Goal: Transaction & Acquisition: Purchase product/service

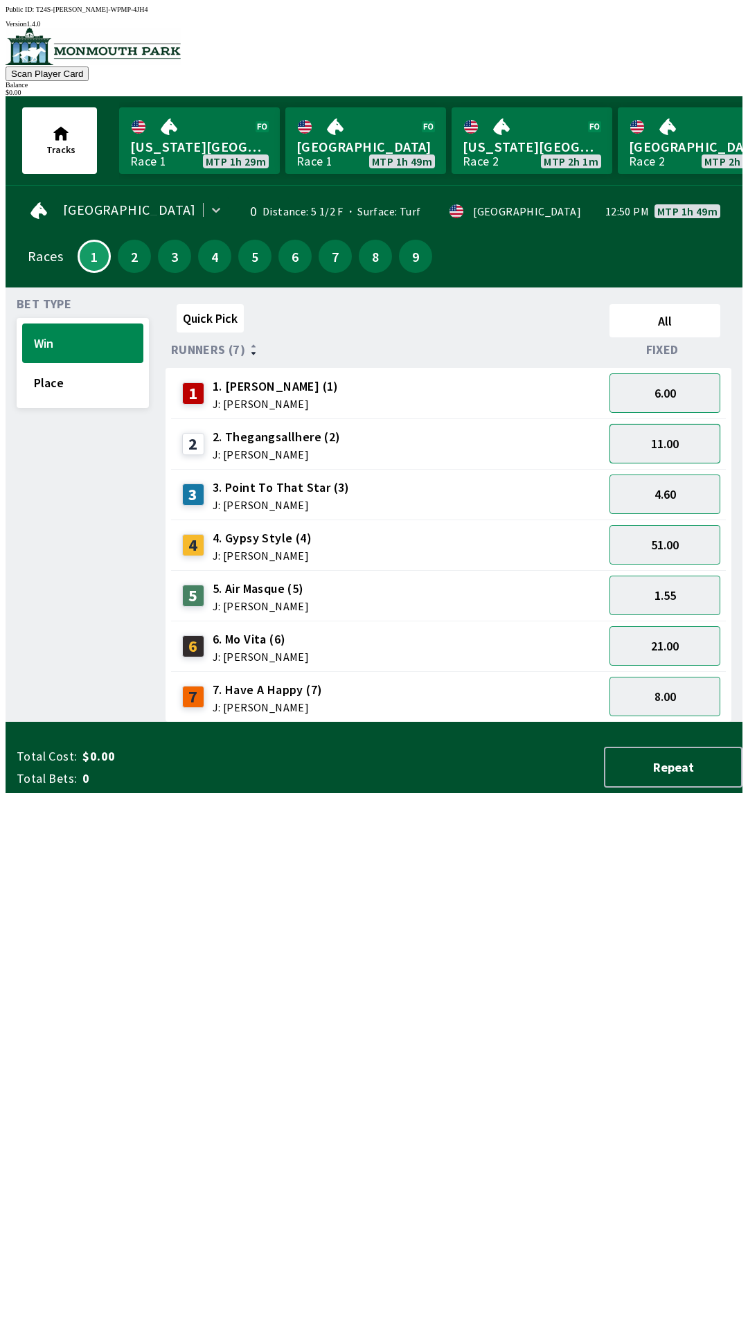
click at [668, 442] on button "11.00" at bounding box center [664, 443] width 111 height 39
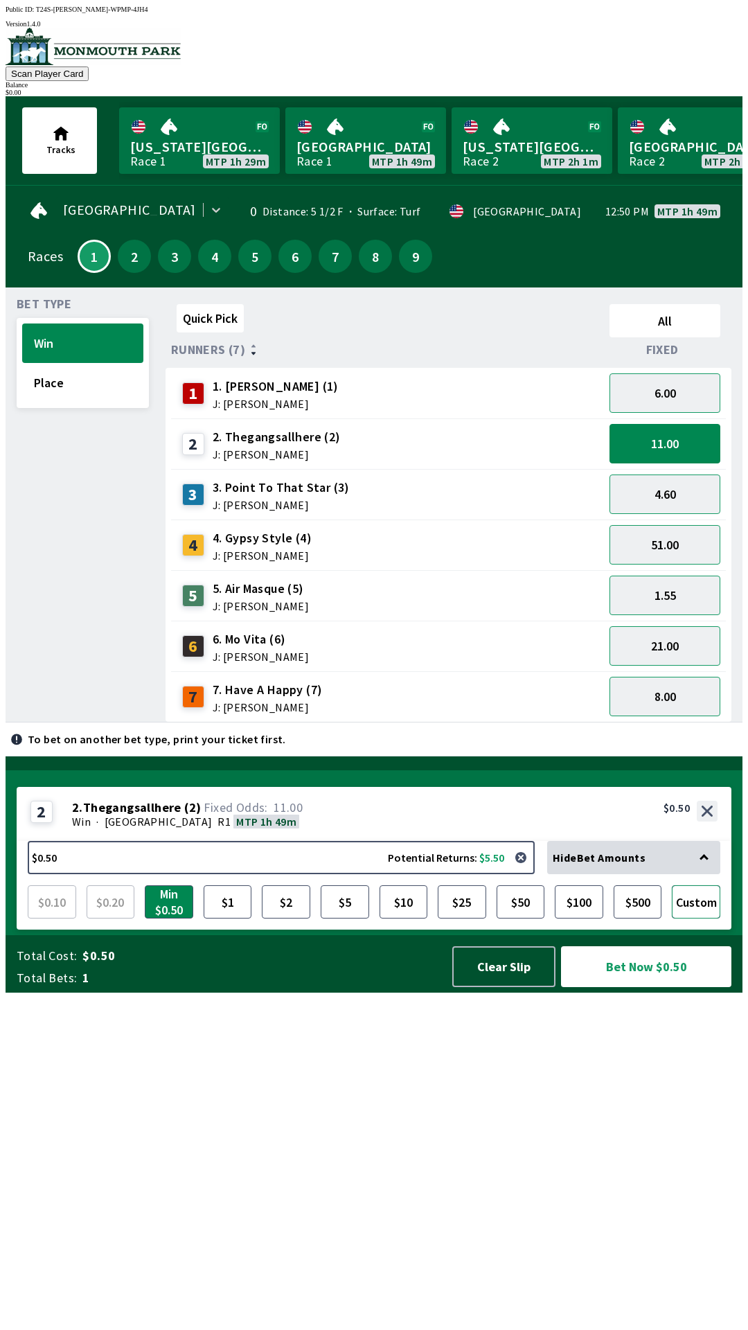
click at [705, 918] on button "Custom" at bounding box center [696, 901] width 48 height 33
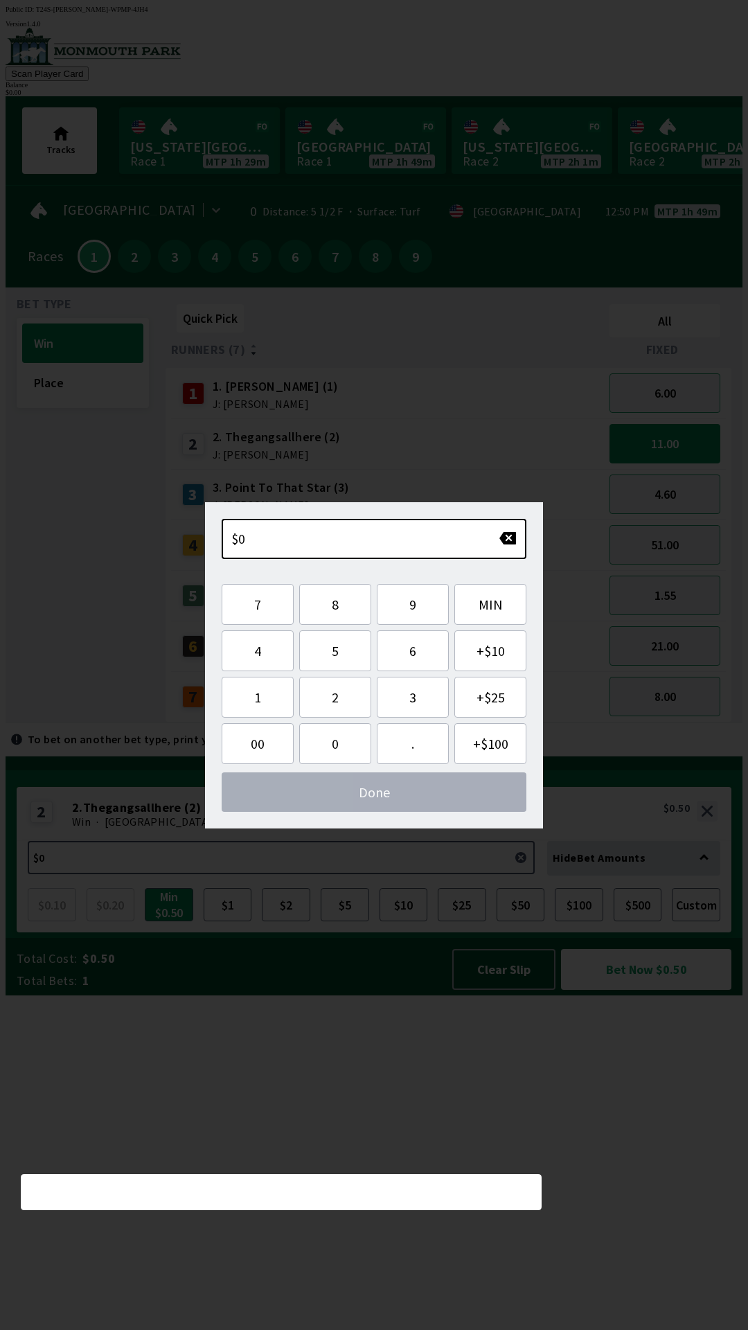
click at [242, 544] on span "$0" at bounding box center [238, 538] width 15 height 17
click at [304, 541] on div "$0" at bounding box center [374, 539] width 305 height 40
click at [257, 696] on button "1" at bounding box center [258, 697] width 72 height 41
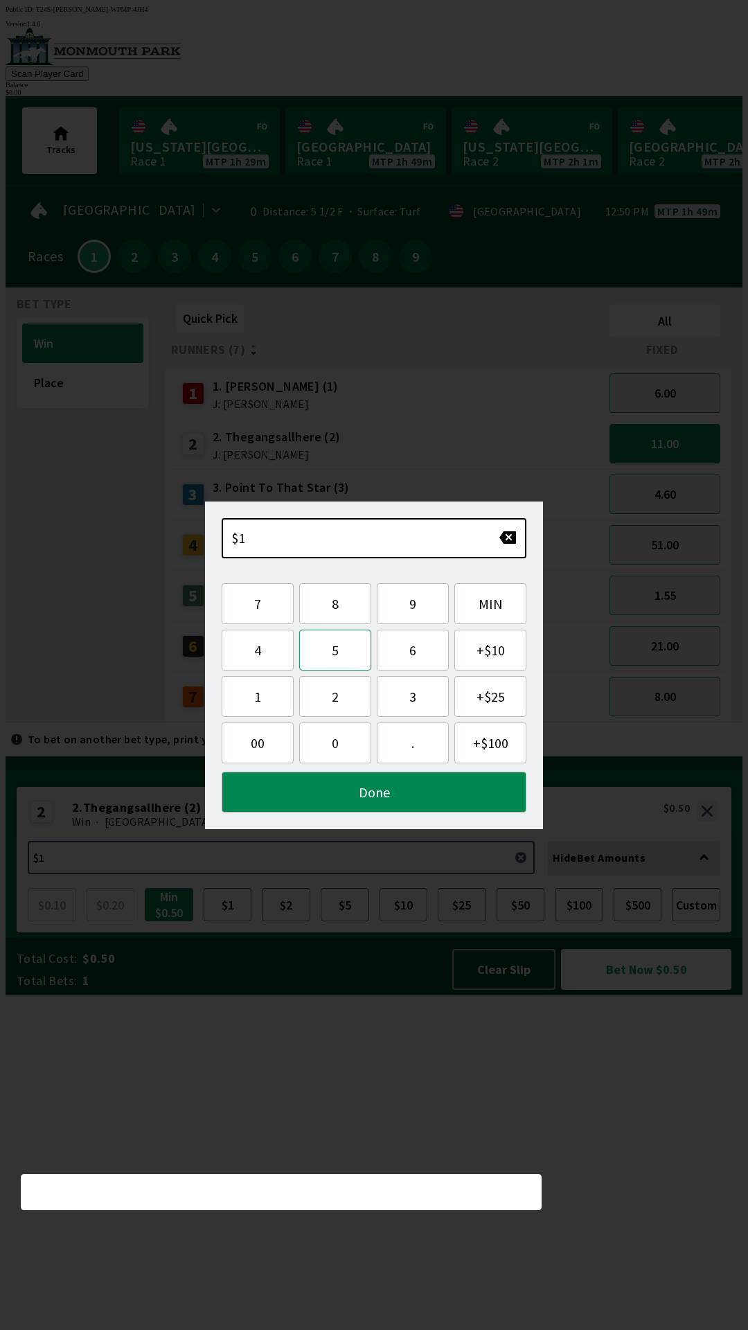
click at [341, 656] on button "5" at bounding box center [335, 650] width 72 height 41
click at [388, 798] on button "Done" at bounding box center [374, 792] width 305 height 41
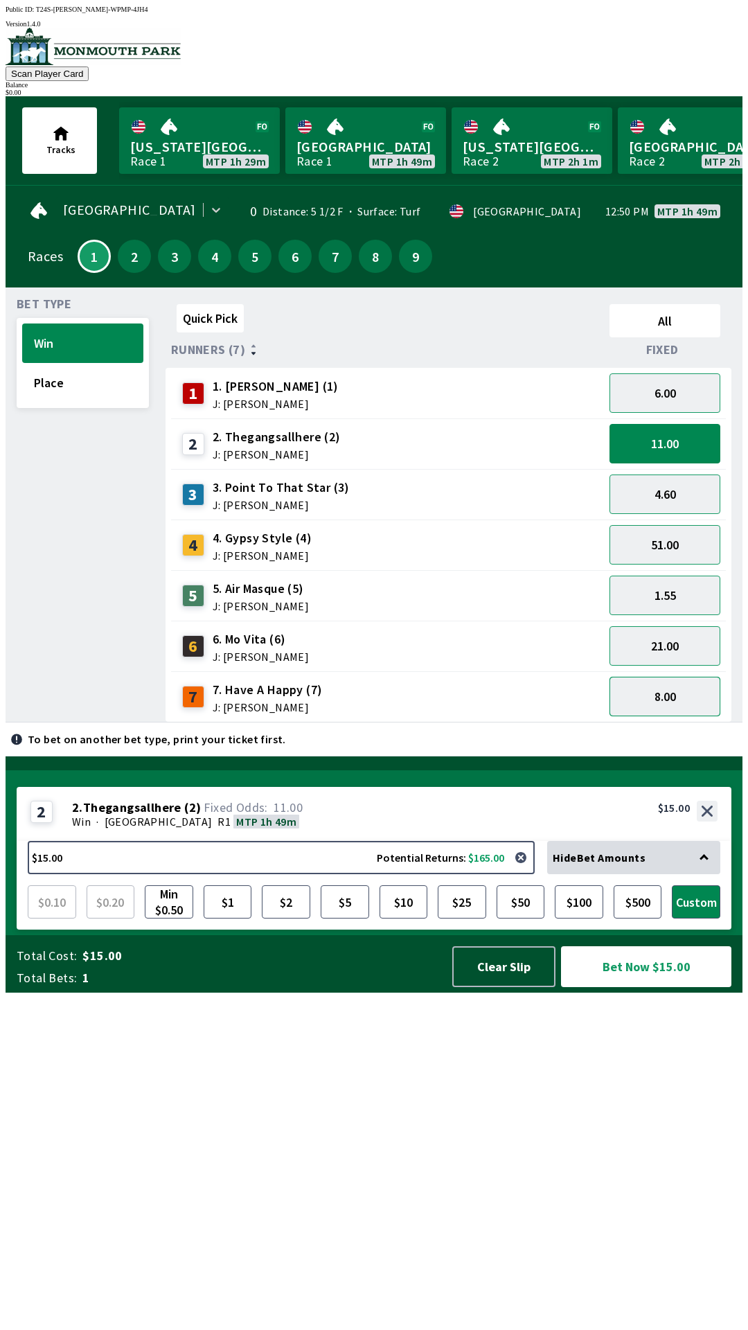
click at [672, 698] on button "8.00" at bounding box center [664, 696] width 111 height 39
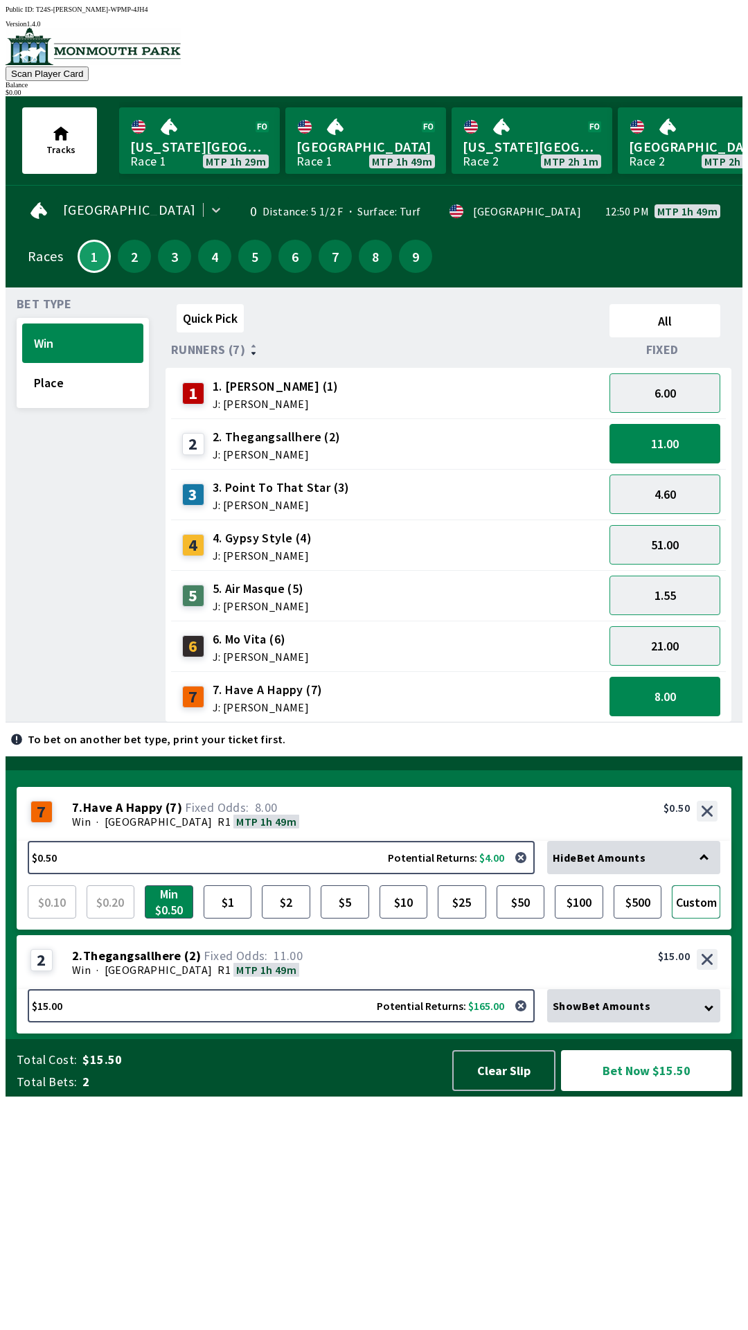
click at [691, 918] on button "Custom" at bounding box center [696, 901] width 48 height 33
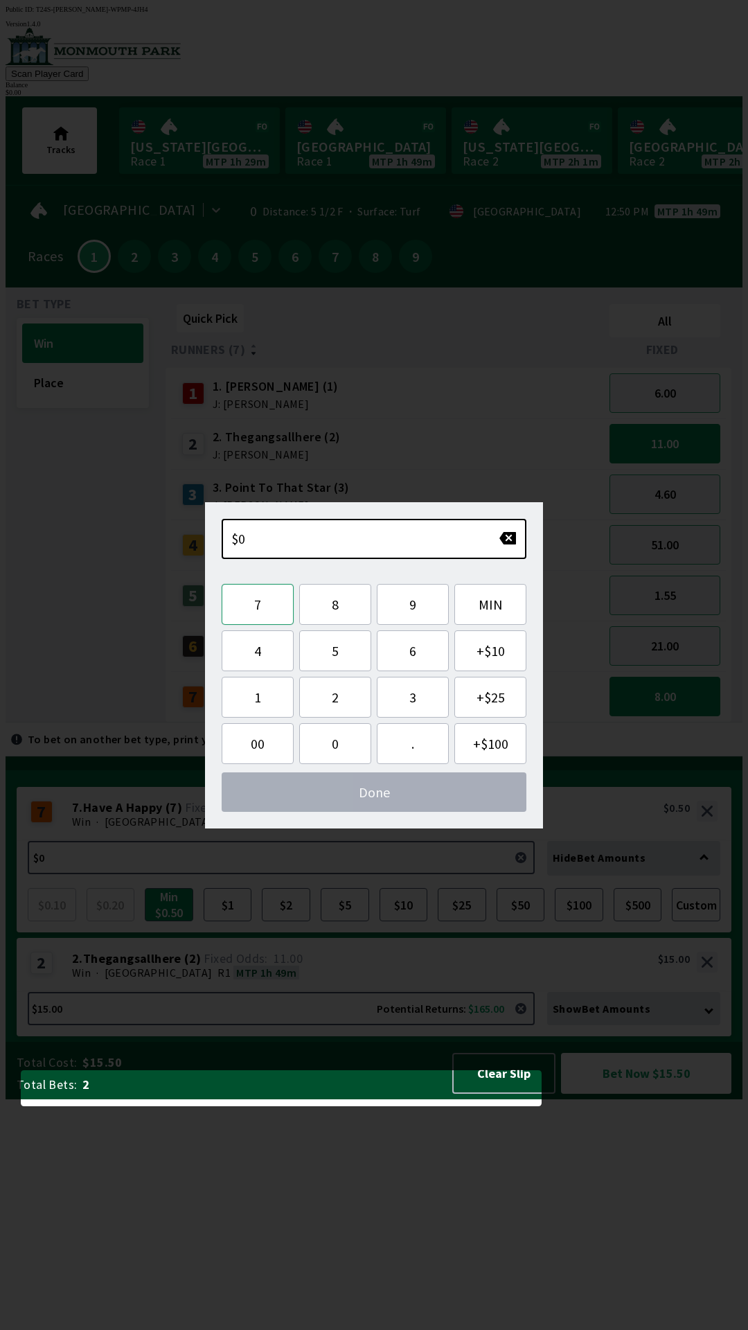
click at [265, 608] on button "7" at bounding box center [258, 604] width 72 height 41
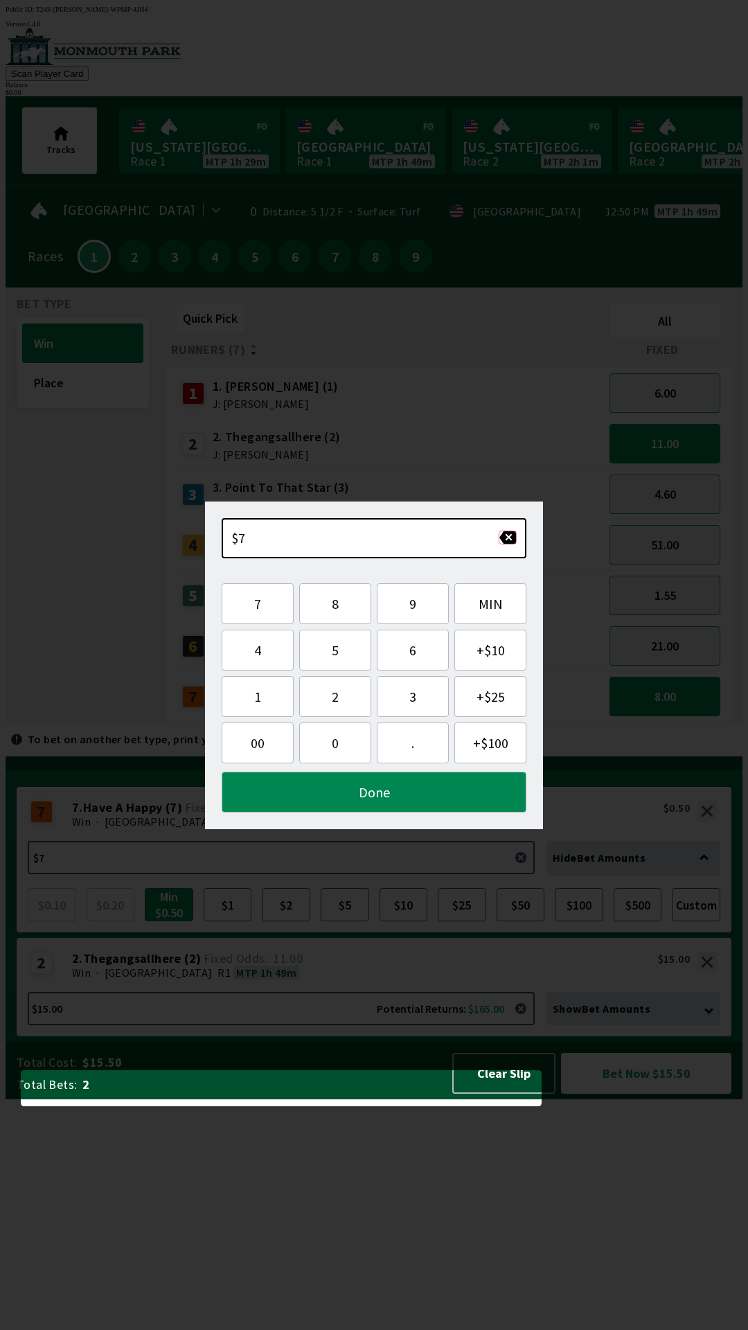
click at [507, 539] on button "button" at bounding box center [508, 537] width 18 height 14
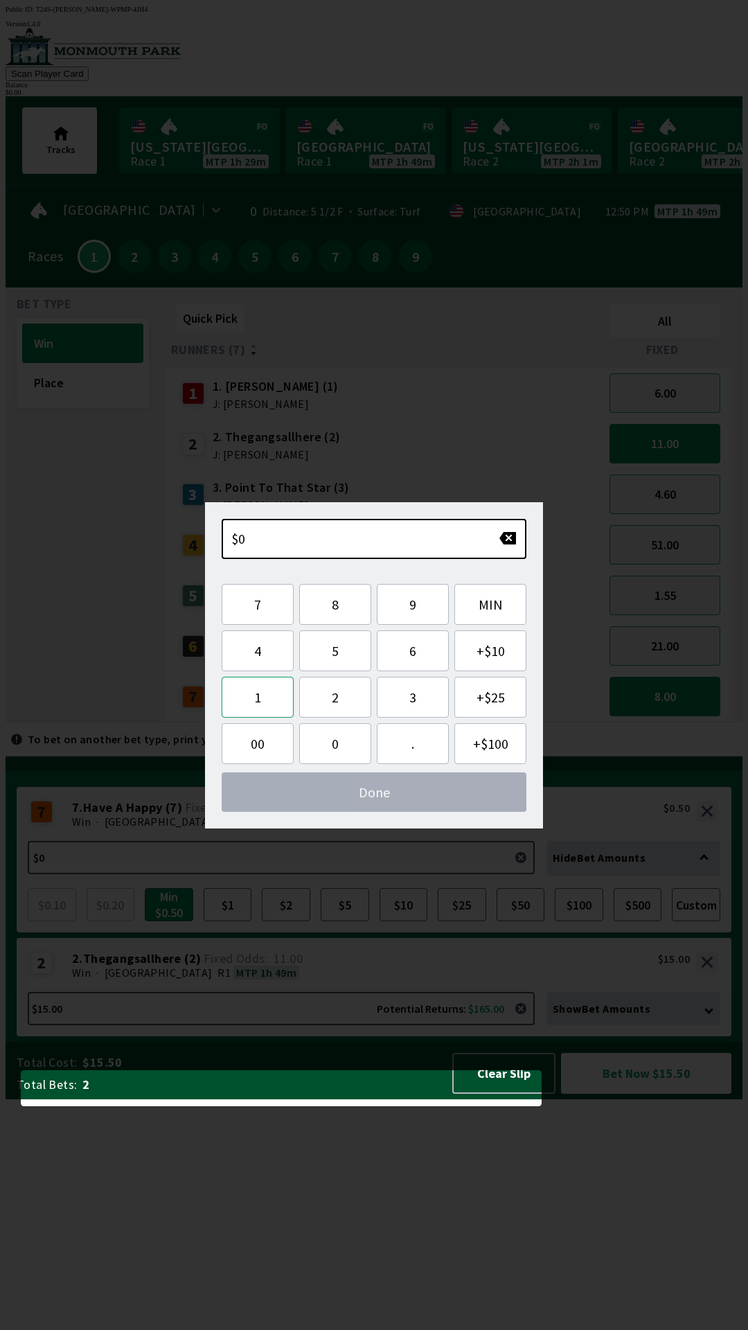
click at [249, 700] on button "1" at bounding box center [258, 697] width 72 height 41
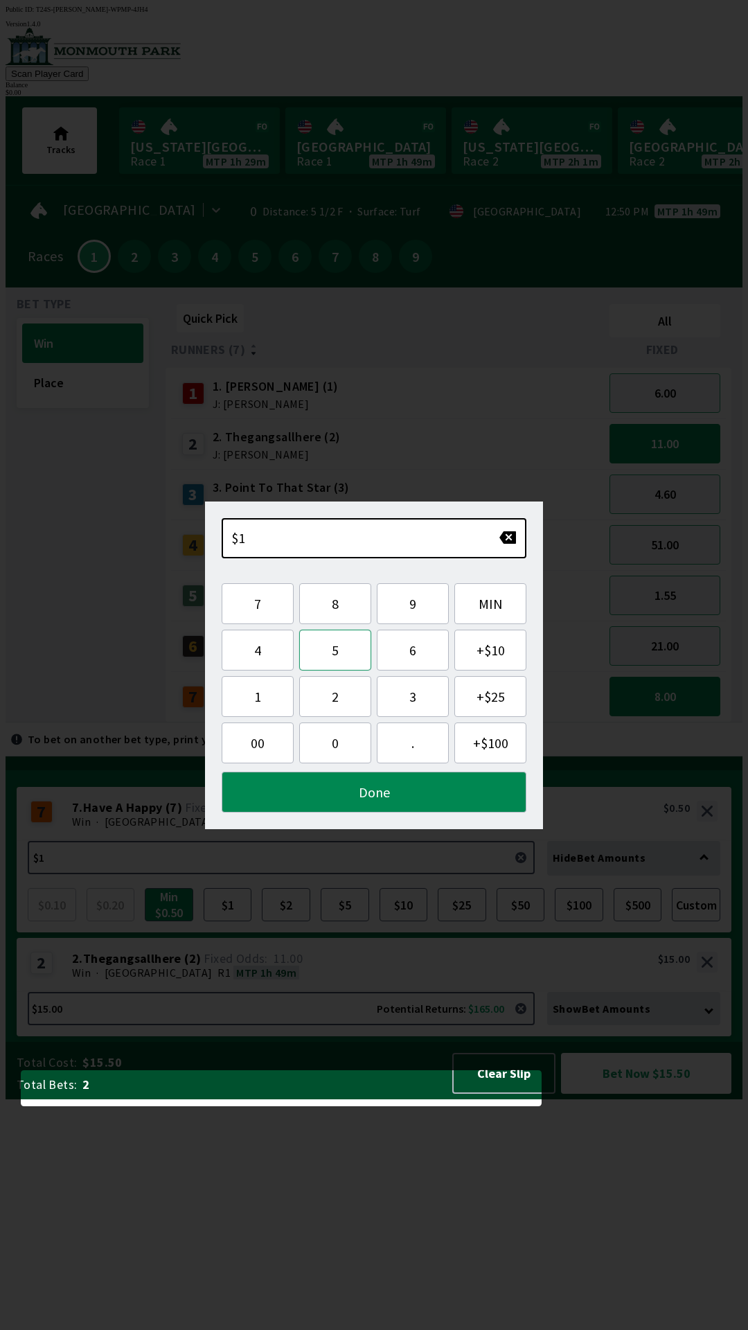
click at [315, 660] on button "5" at bounding box center [335, 650] width 72 height 41
click at [382, 800] on button "Done" at bounding box center [374, 792] width 305 height 41
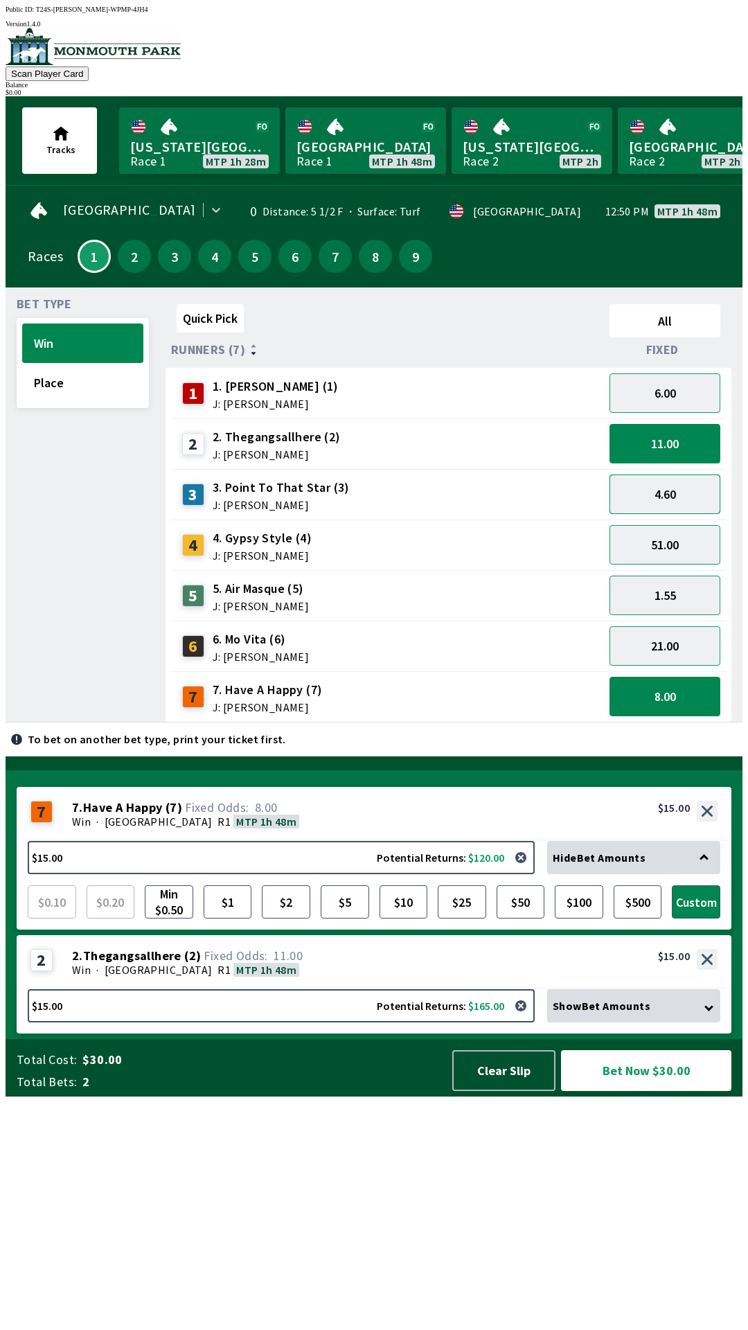
click at [679, 488] on button "4.60" at bounding box center [664, 493] width 111 height 39
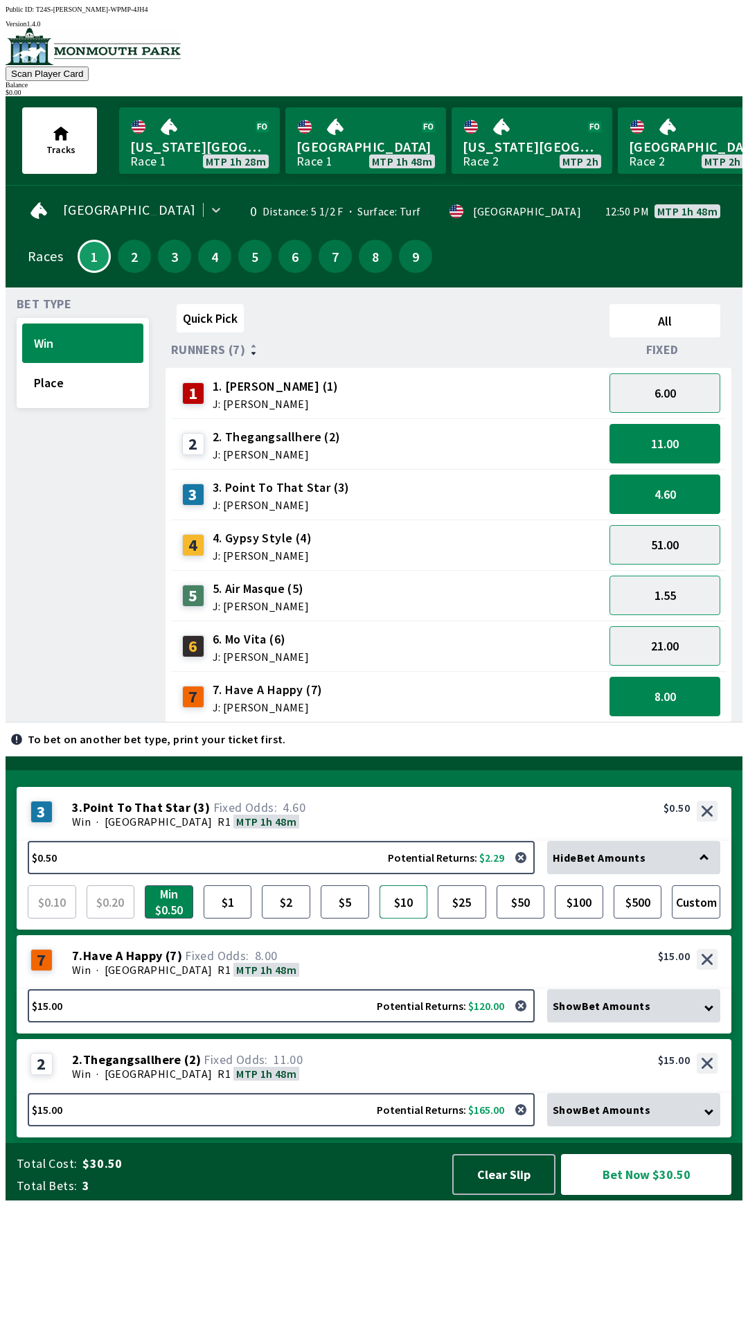
click at [407, 918] on button "$10" at bounding box center [404, 901] width 48 height 33
click at [682, 543] on button "51.00" at bounding box center [664, 544] width 111 height 39
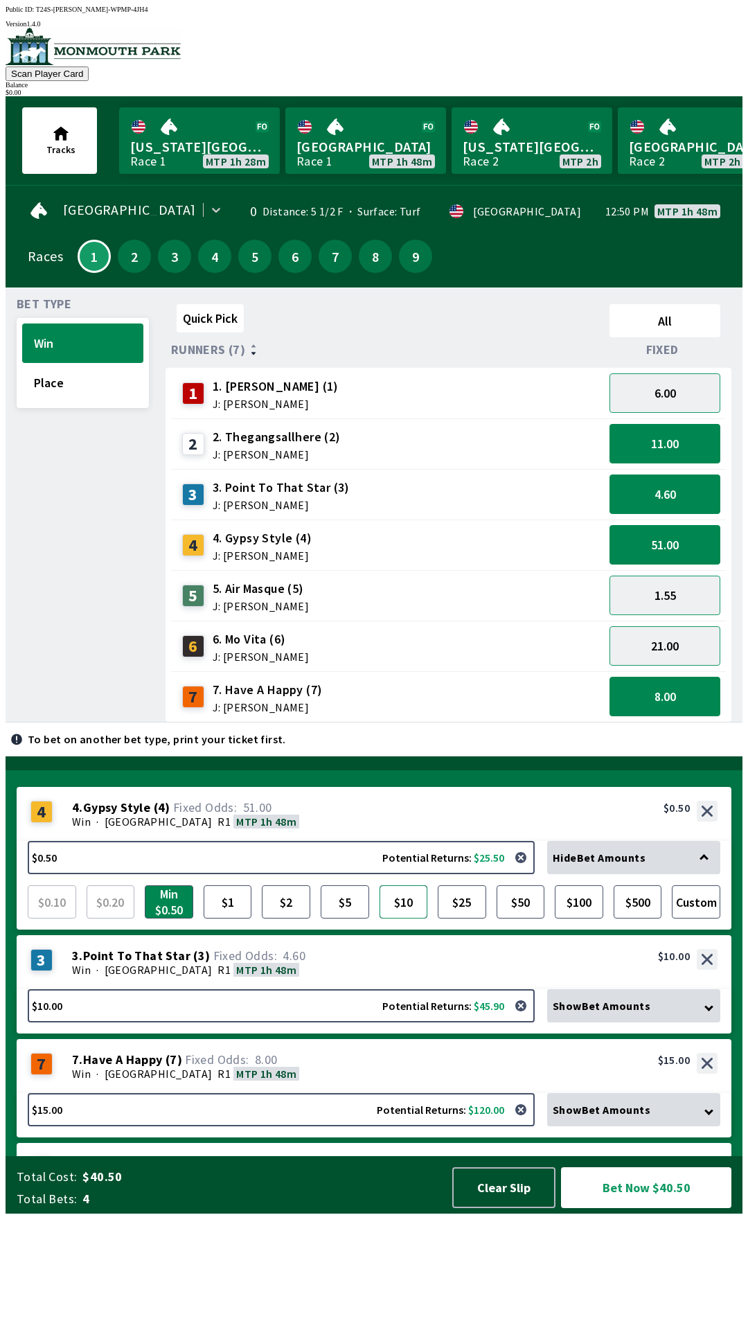
click at [407, 918] on button "$10" at bounding box center [404, 901] width 48 height 33
click at [668, 644] on button "21.00" at bounding box center [664, 645] width 111 height 39
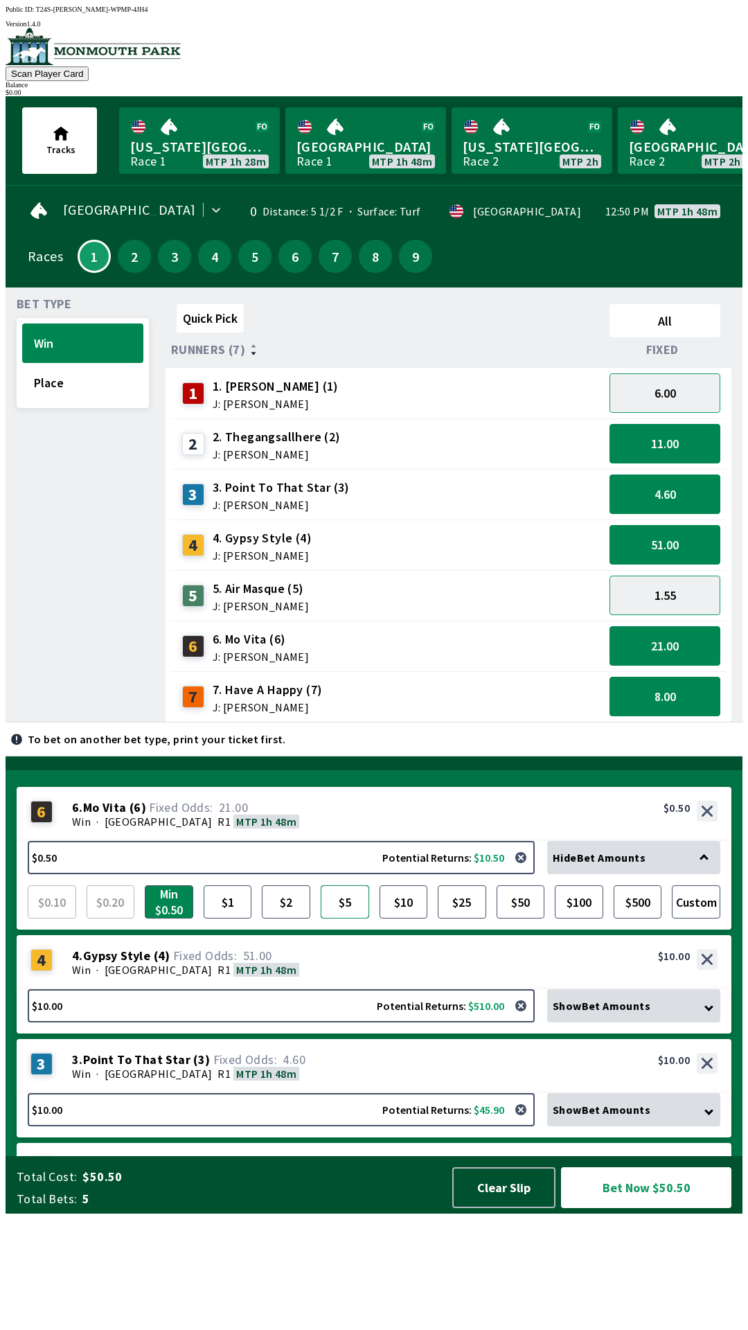
click at [352, 918] on button "$5" at bounding box center [345, 901] width 48 height 33
click at [681, 393] on button "6.00" at bounding box center [664, 392] width 111 height 39
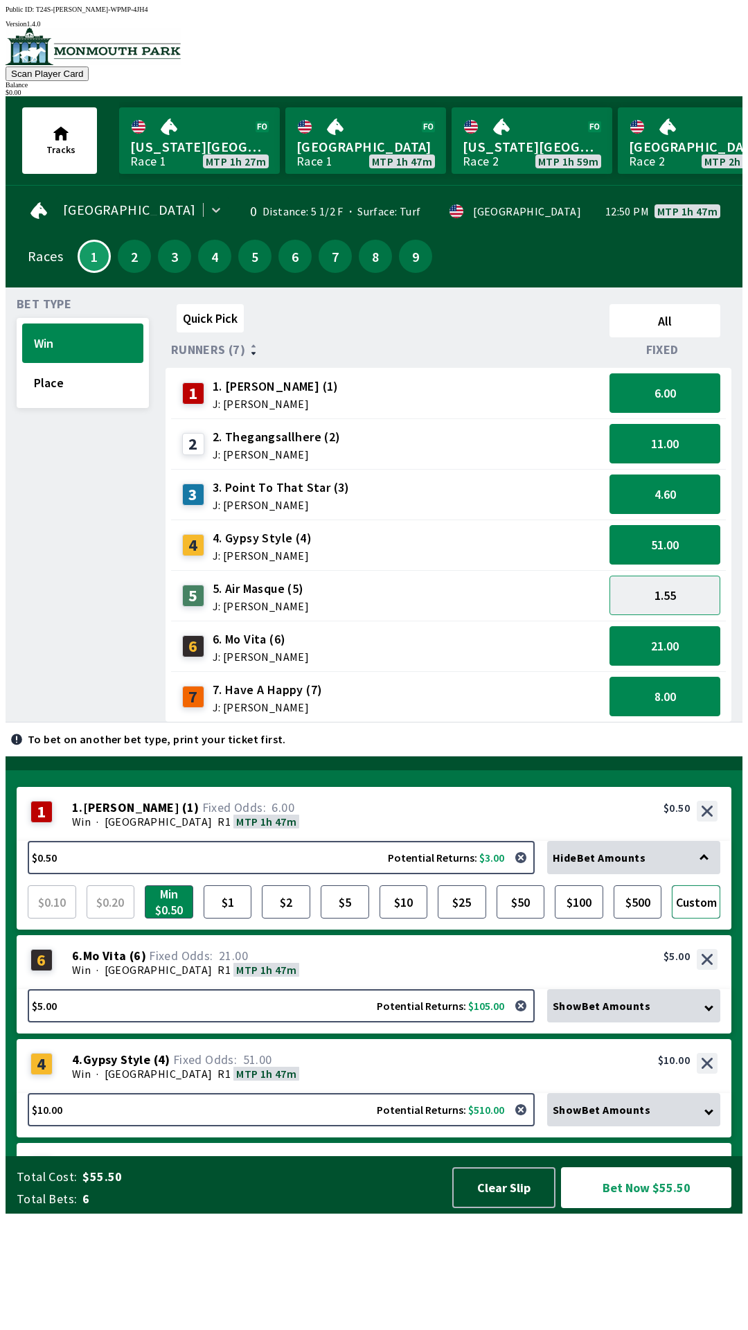
click at [704, 918] on button "Custom" at bounding box center [696, 901] width 48 height 33
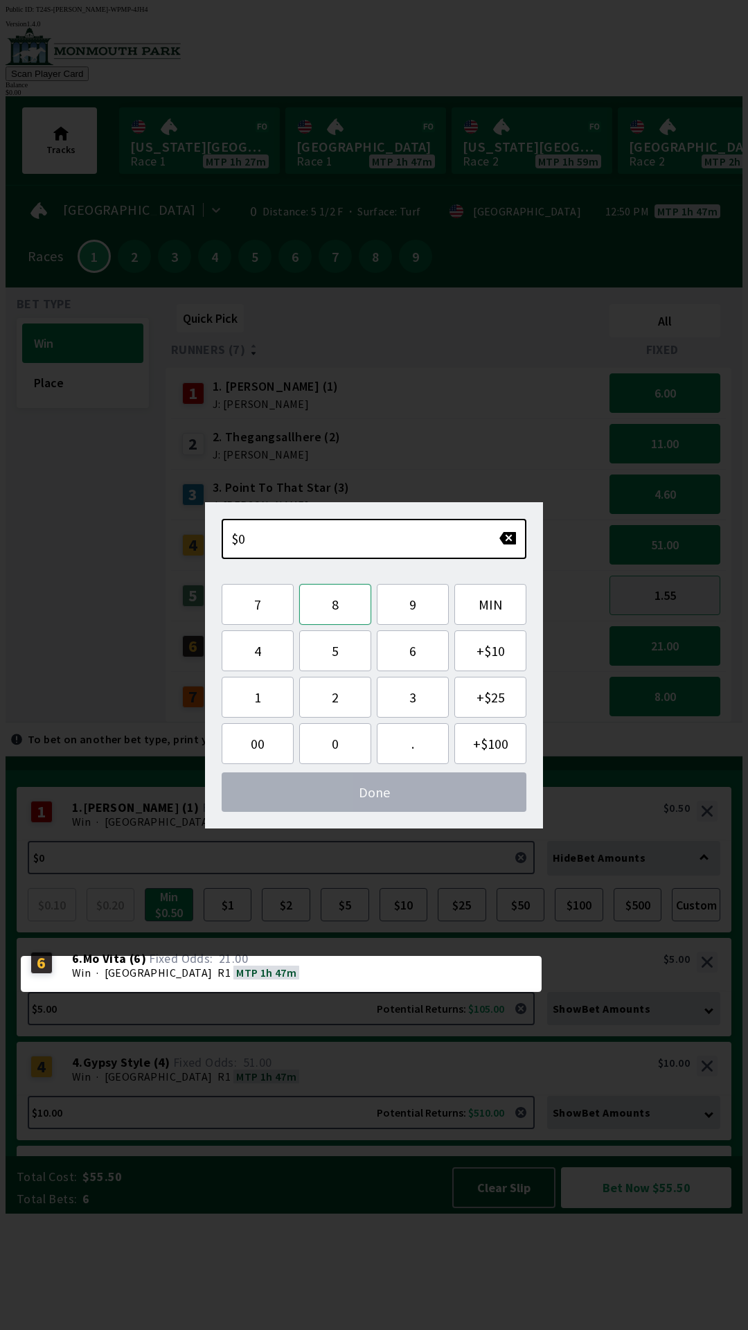
click at [330, 617] on button "8" at bounding box center [335, 604] width 72 height 41
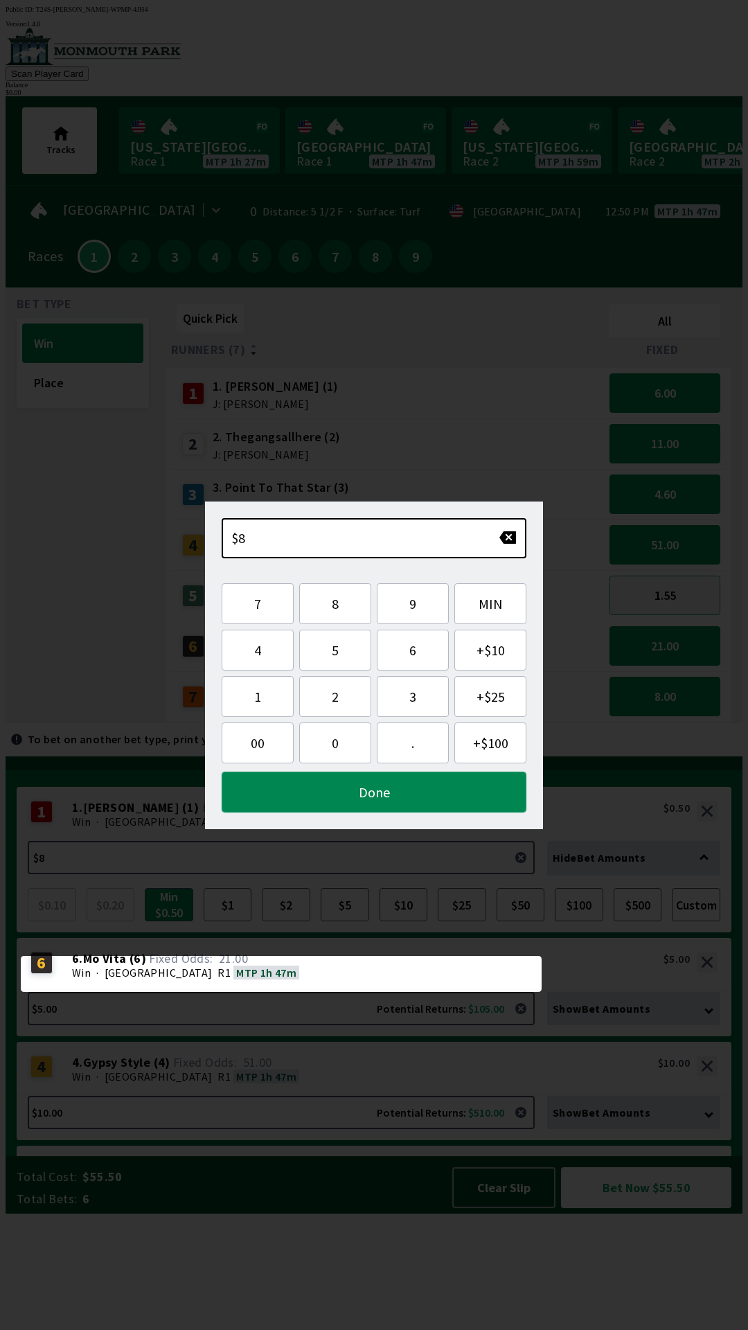
click at [423, 794] on button "Done" at bounding box center [374, 792] width 305 height 41
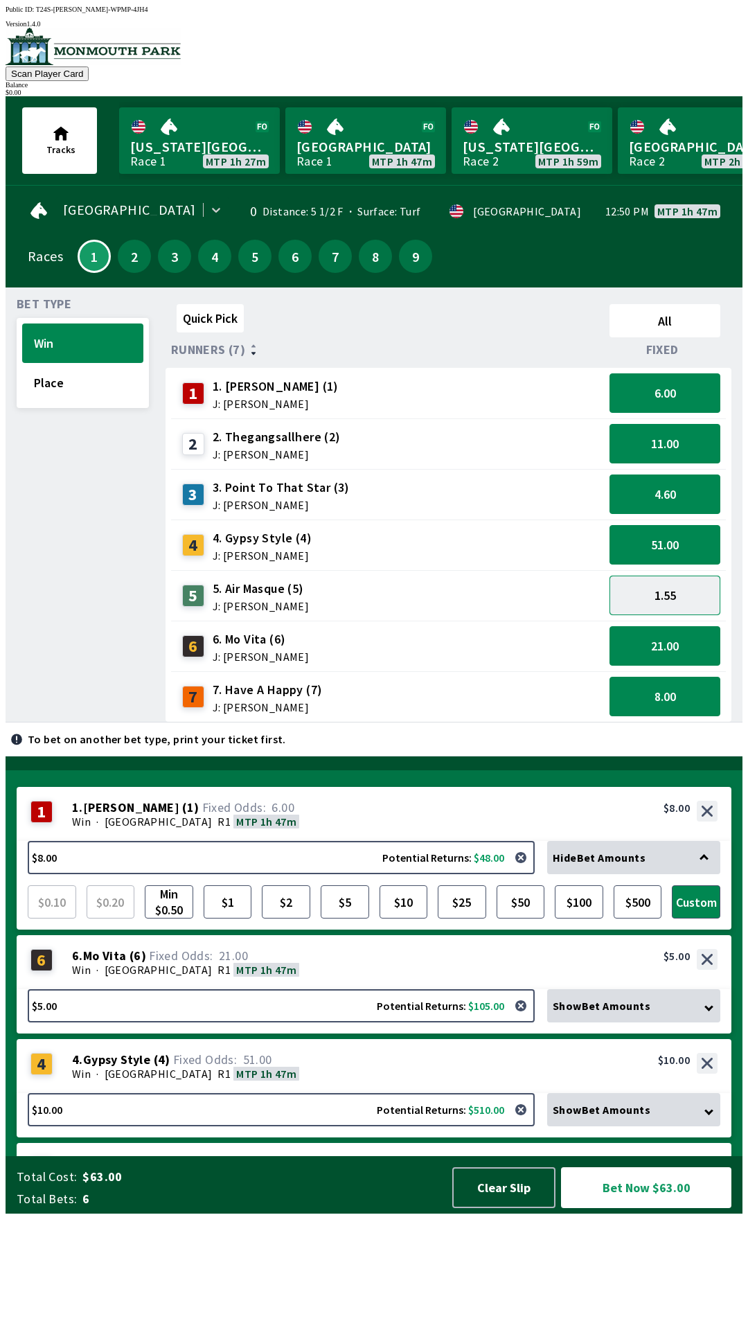
click at [675, 593] on button "1.55" at bounding box center [664, 595] width 111 height 39
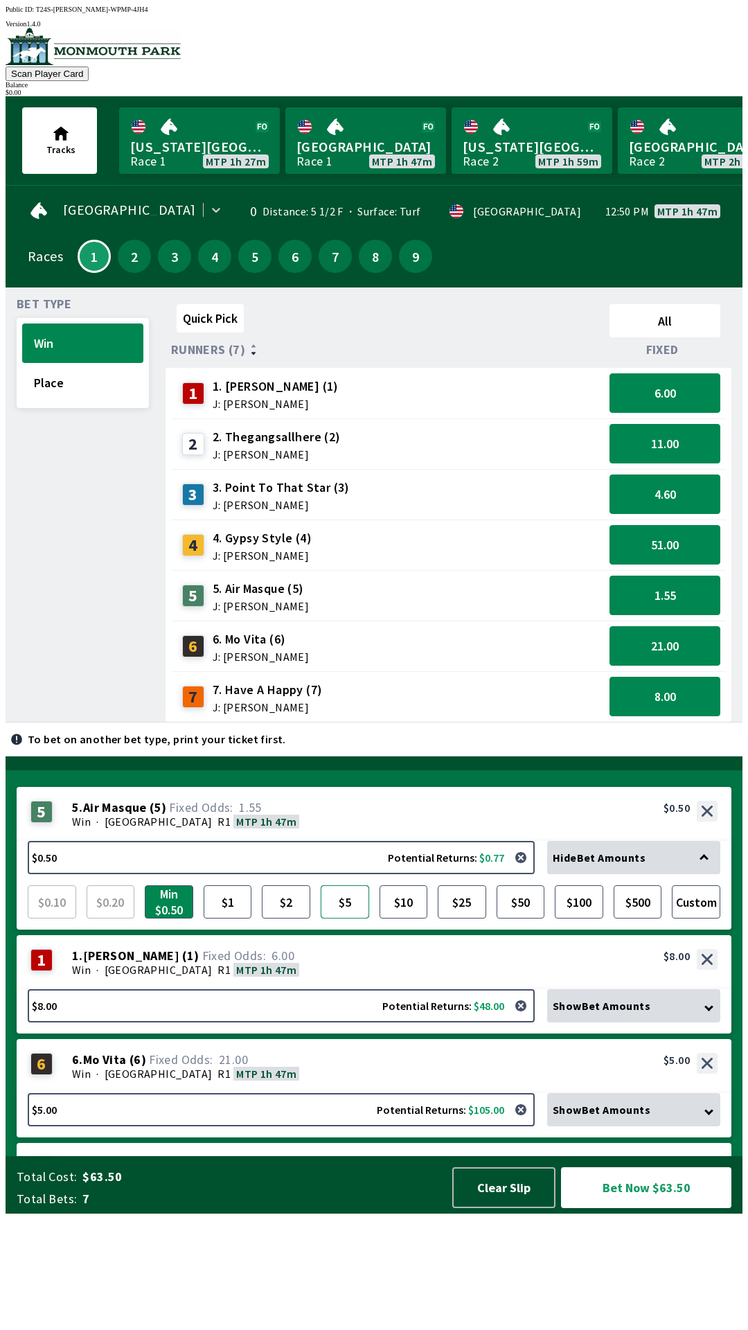
click at [348, 918] on button "$5" at bounding box center [345, 901] width 48 height 33
click at [526, 871] on button "button" at bounding box center [521, 858] width 28 height 28
click at [679, 591] on button "1.55" at bounding box center [664, 595] width 111 height 39
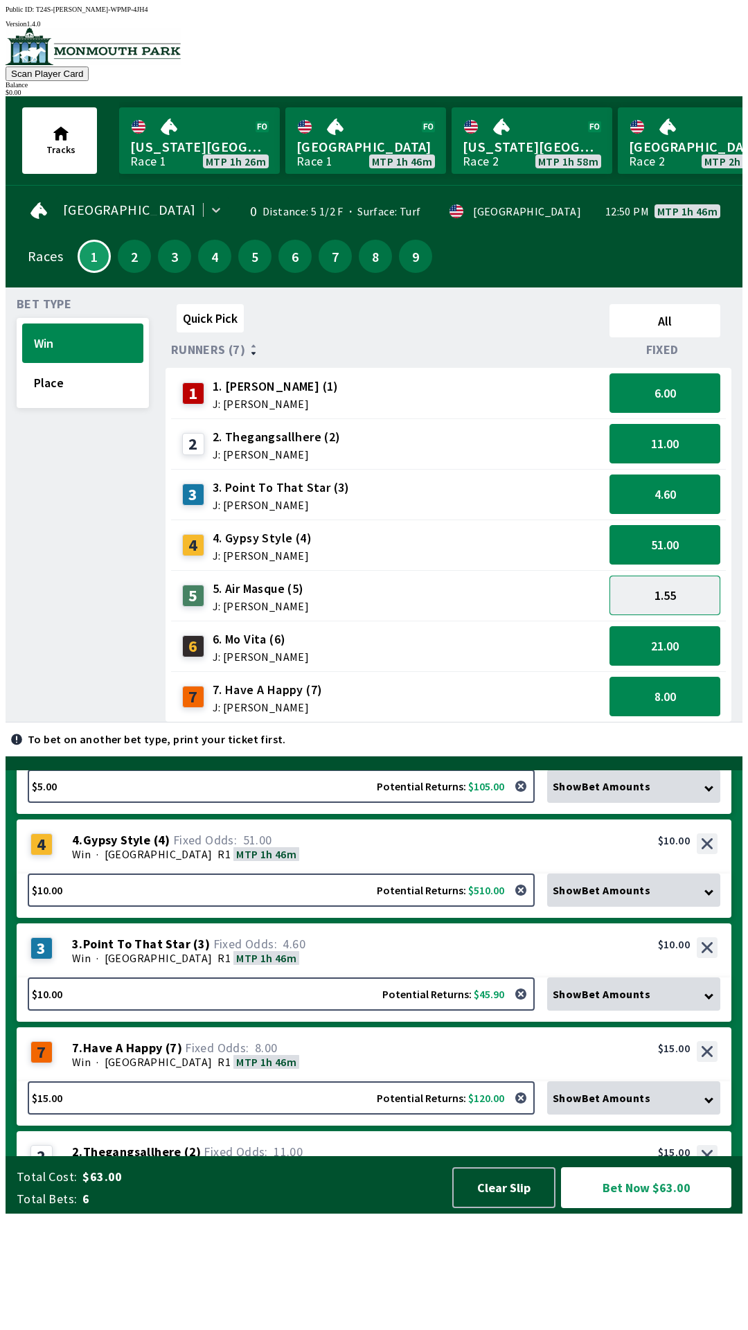
scroll to position [175, 0]
click at [115, 1011] on button "$10.00 Potential Returns: $45.90" at bounding box center [281, 994] width 507 height 33
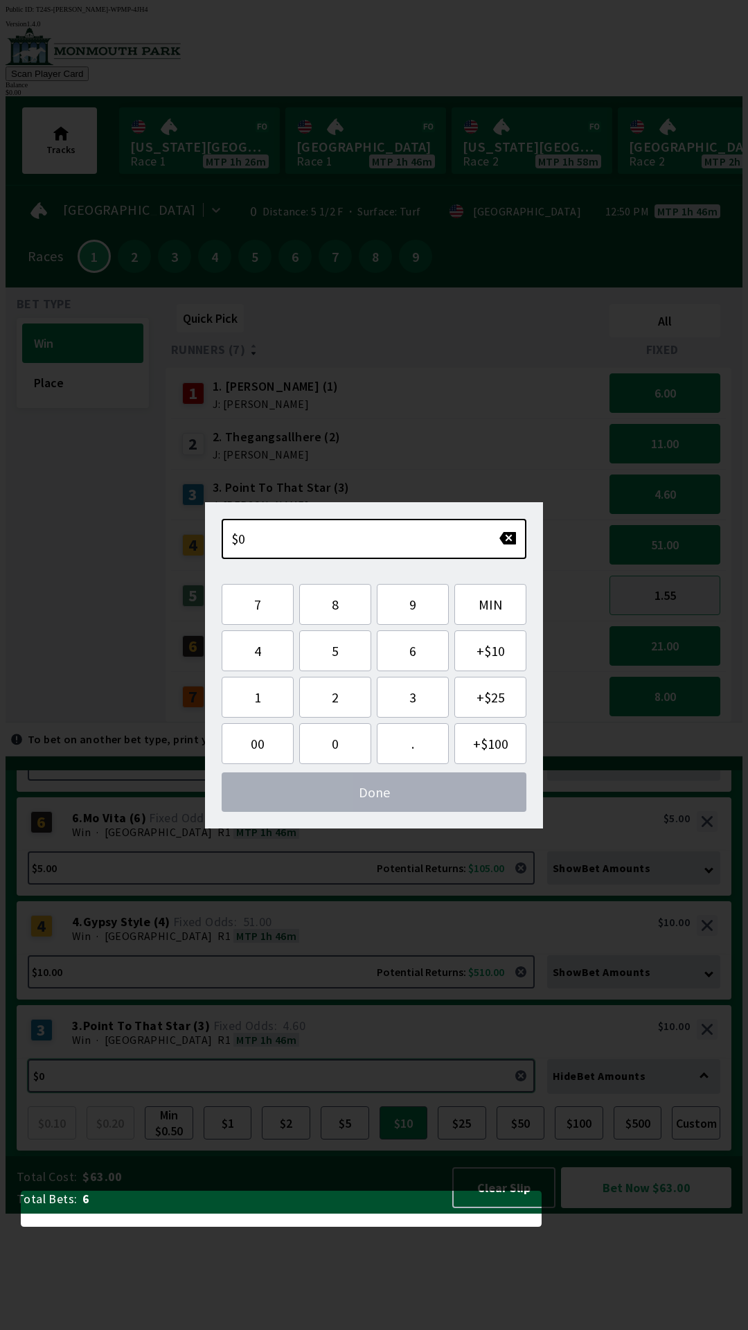
scroll to position [77, 0]
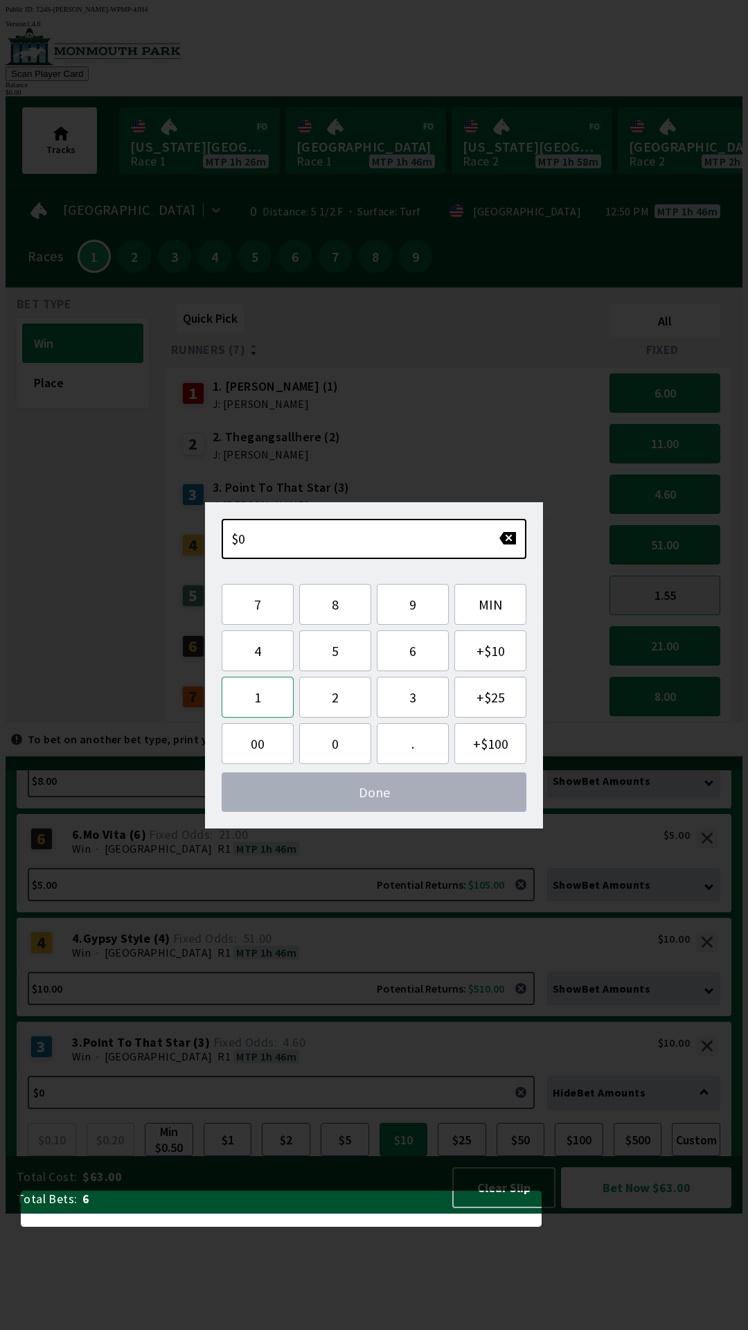
click at [253, 702] on button "1" at bounding box center [258, 697] width 72 height 41
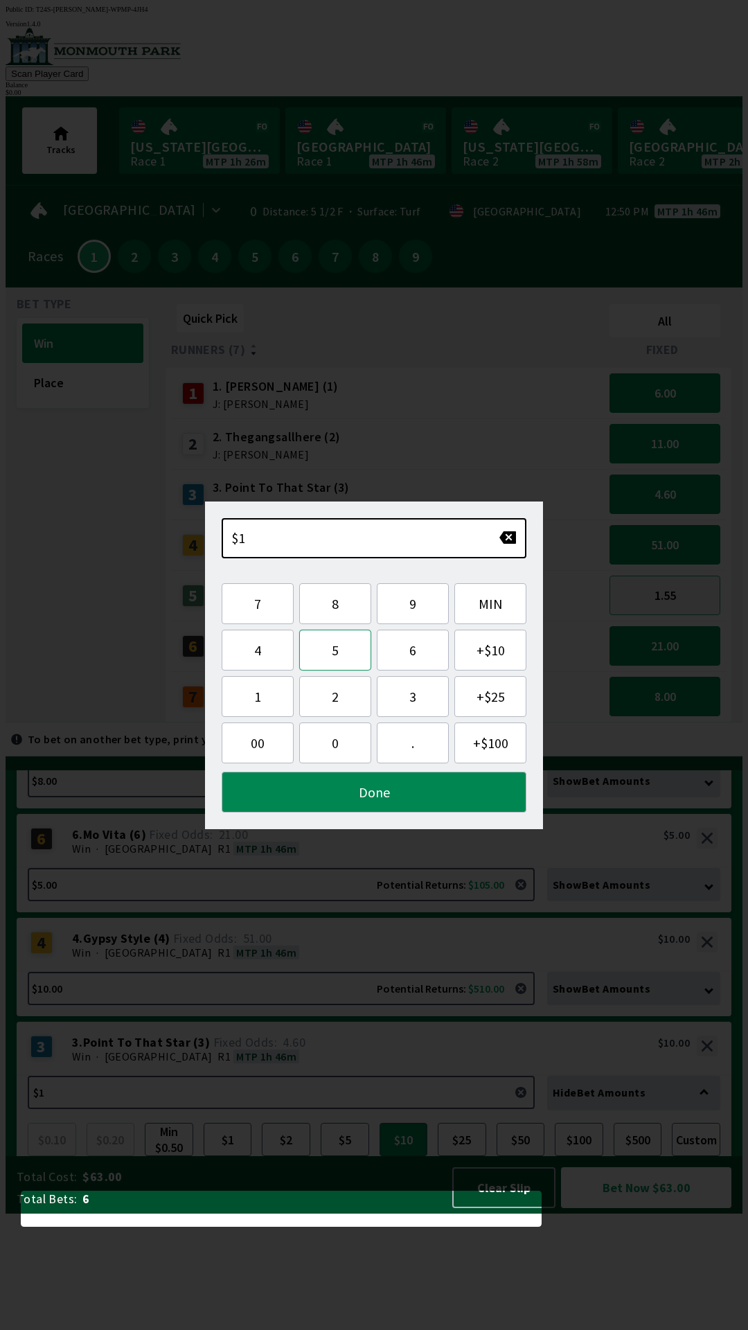
click at [325, 653] on button "5" at bounding box center [335, 650] width 72 height 41
click at [348, 795] on button "Done" at bounding box center [374, 792] width 305 height 41
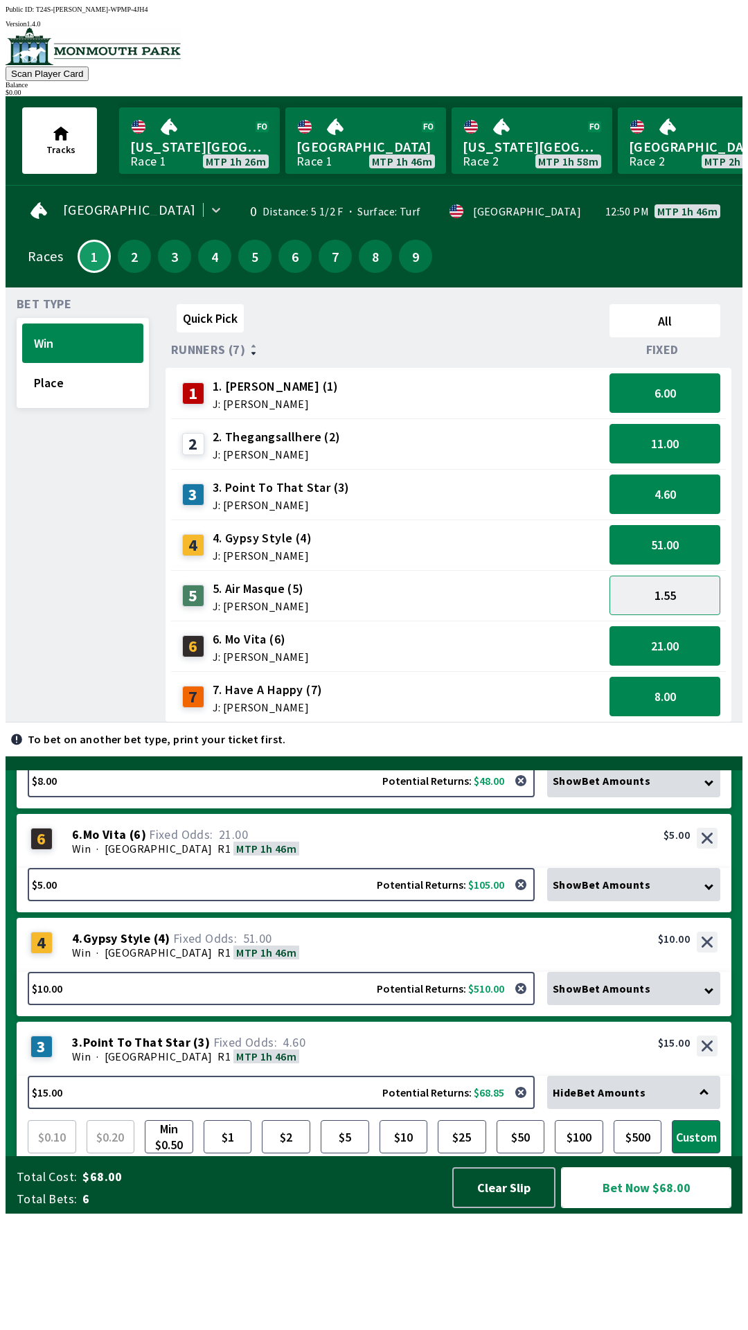
click at [650, 1208] on button "Bet Now $68.00" at bounding box center [646, 1187] width 170 height 41
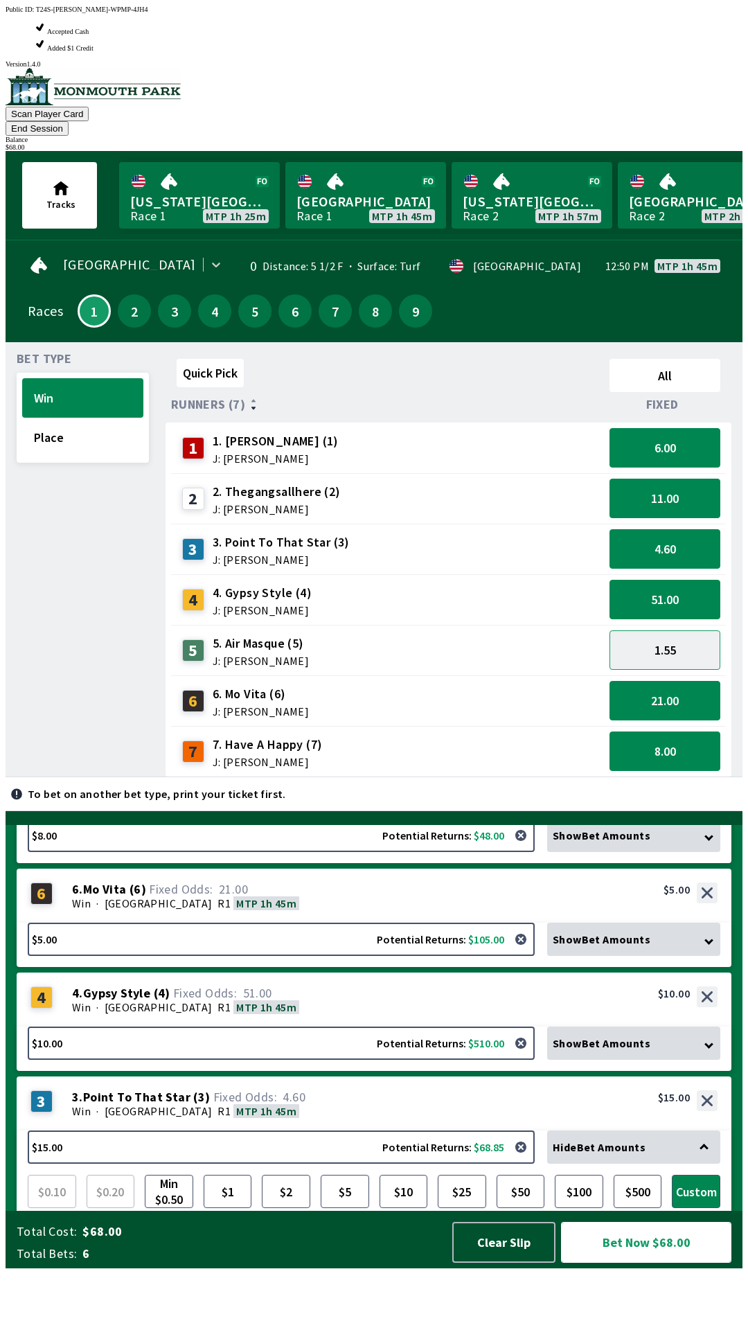
click at [650, 1263] on button "Bet Now $68.00" at bounding box center [646, 1242] width 170 height 41
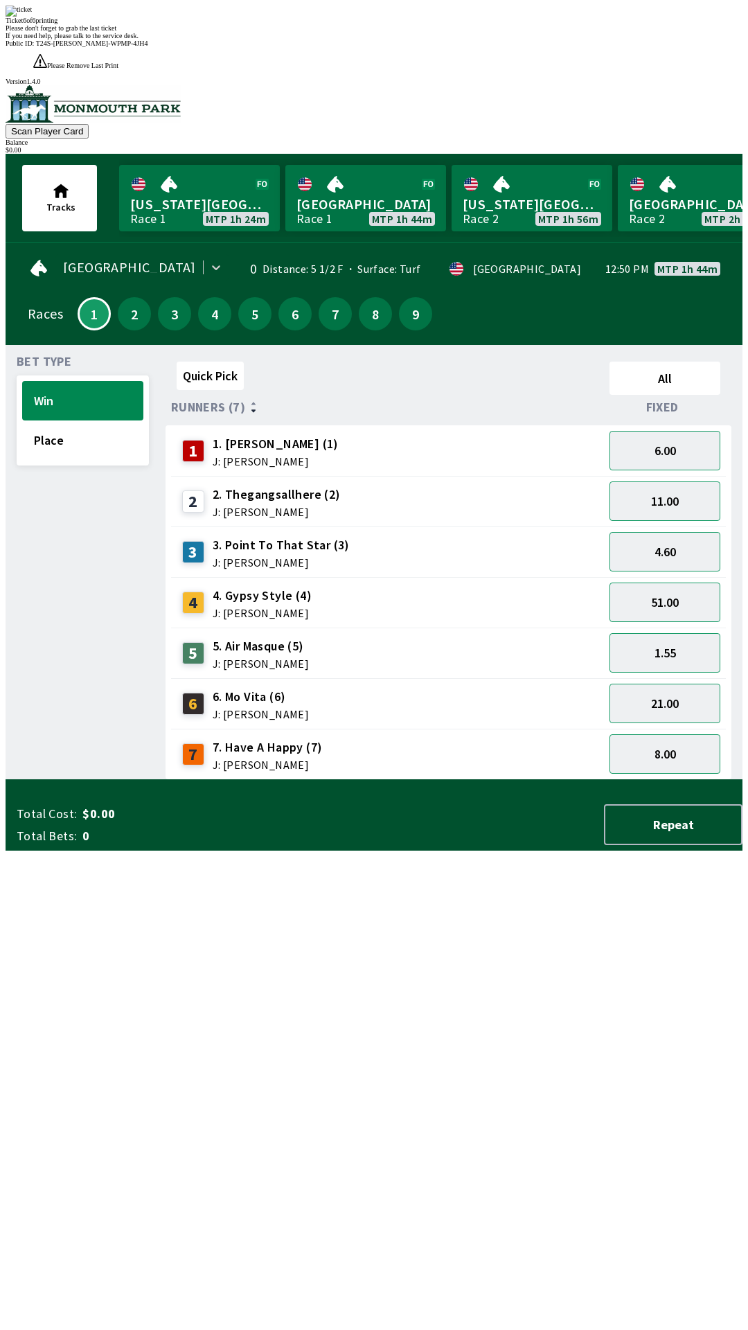
click at [130, 294] on div "2" at bounding box center [134, 314] width 40 height 40
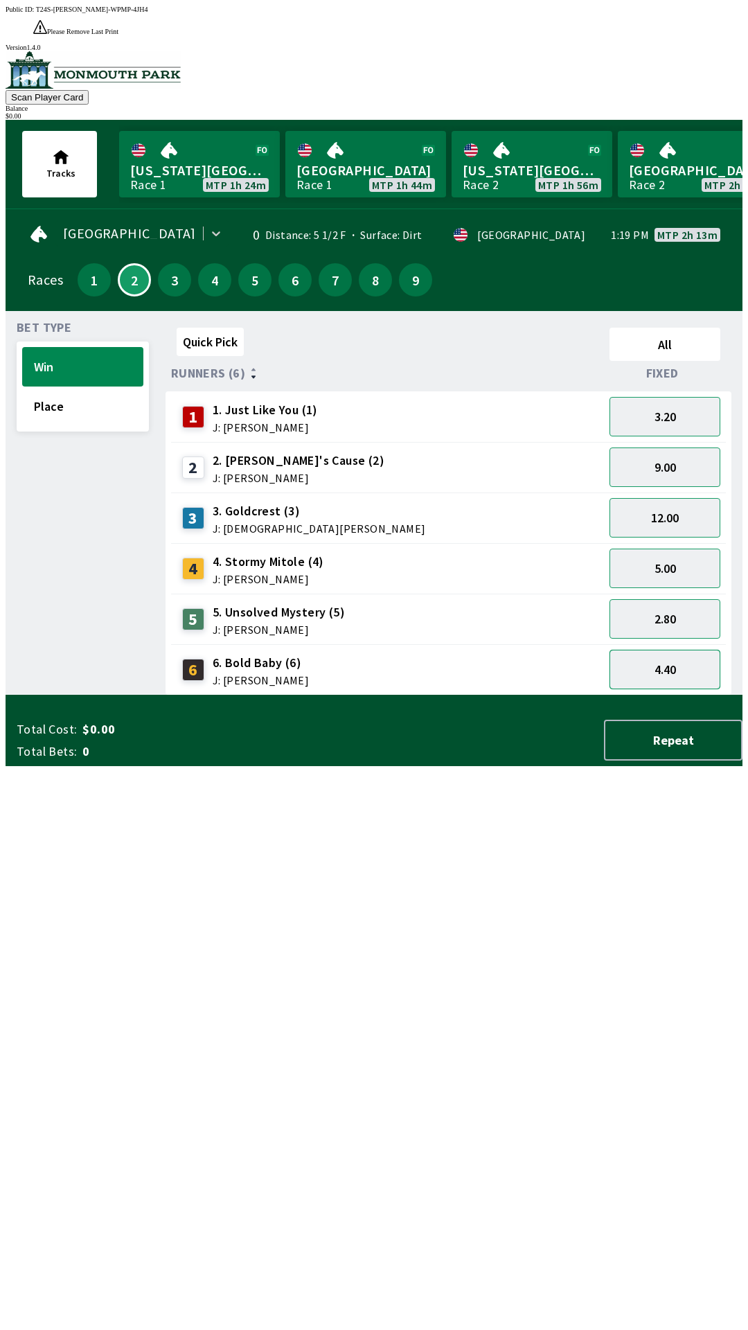
click at [661, 654] on button "4.40" at bounding box center [664, 669] width 111 height 39
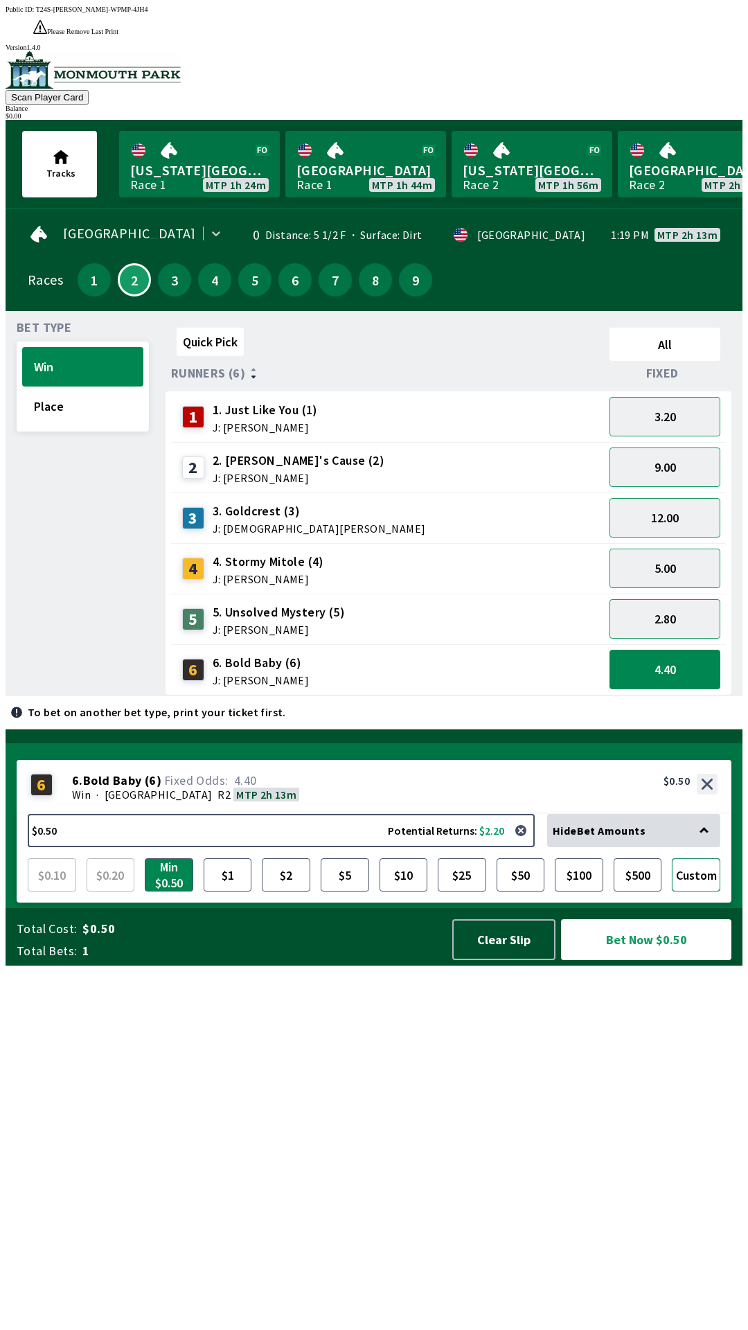
click at [706, 891] on button "Custom" at bounding box center [696, 874] width 48 height 33
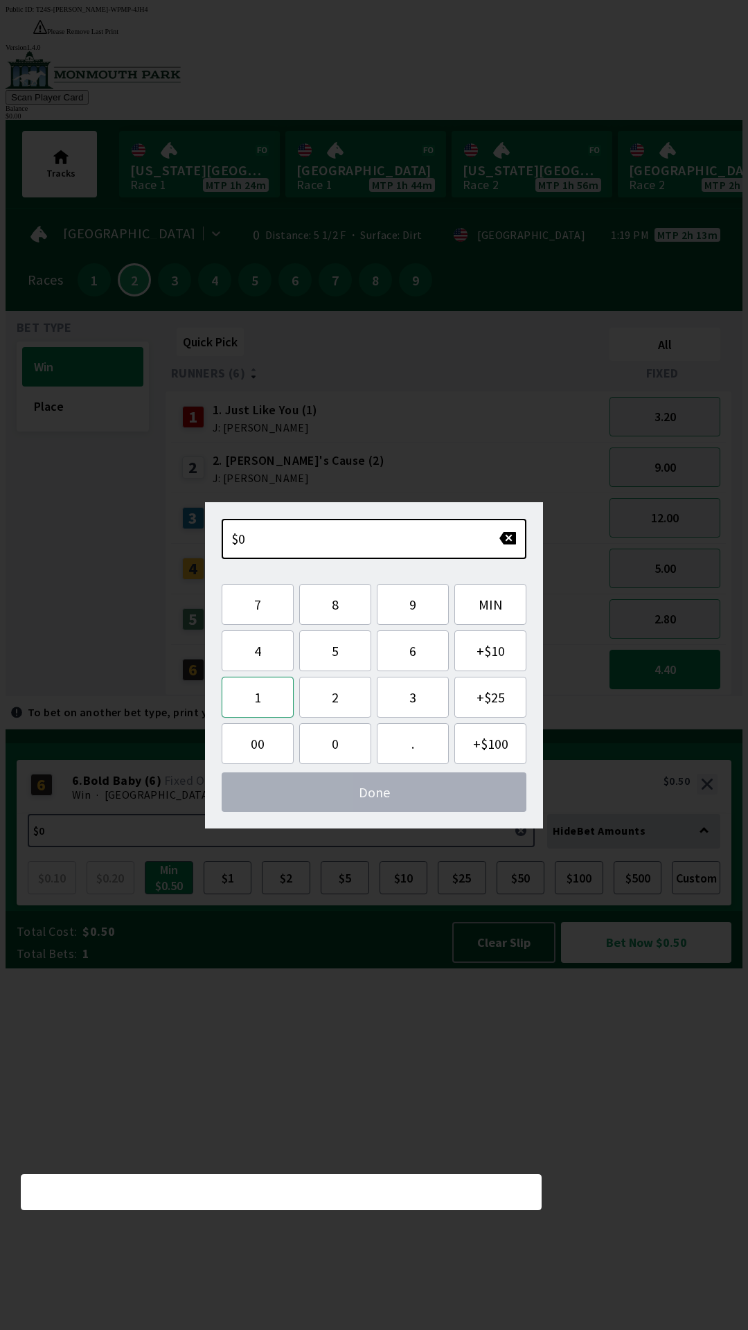
click at [261, 713] on button "1" at bounding box center [258, 697] width 72 height 41
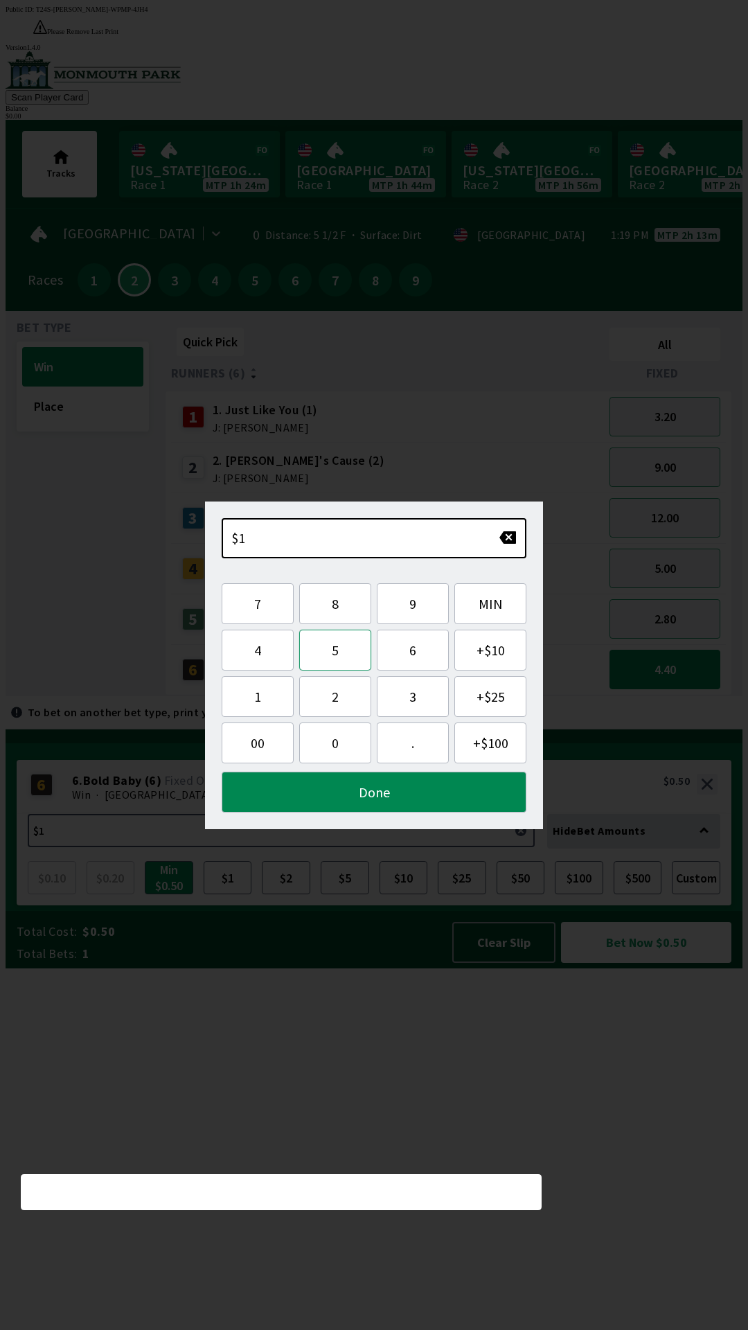
click at [341, 659] on button "5" at bounding box center [335, 650] width 72 height 41
click at [435, 795] on button "Done" at bounding box center [374, 792] width 305 height 41
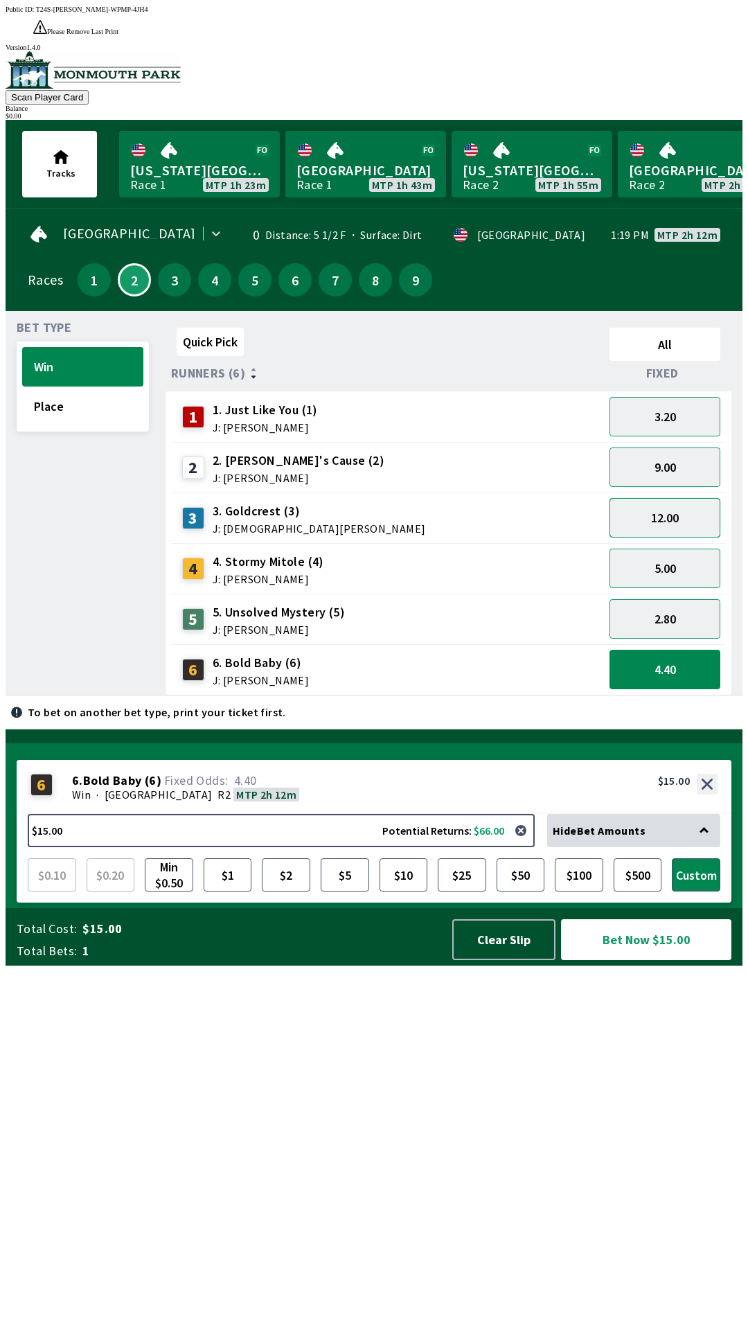
click at [675, 498] on button "12.00" at bounding box center [664, 517] width 111 height 39
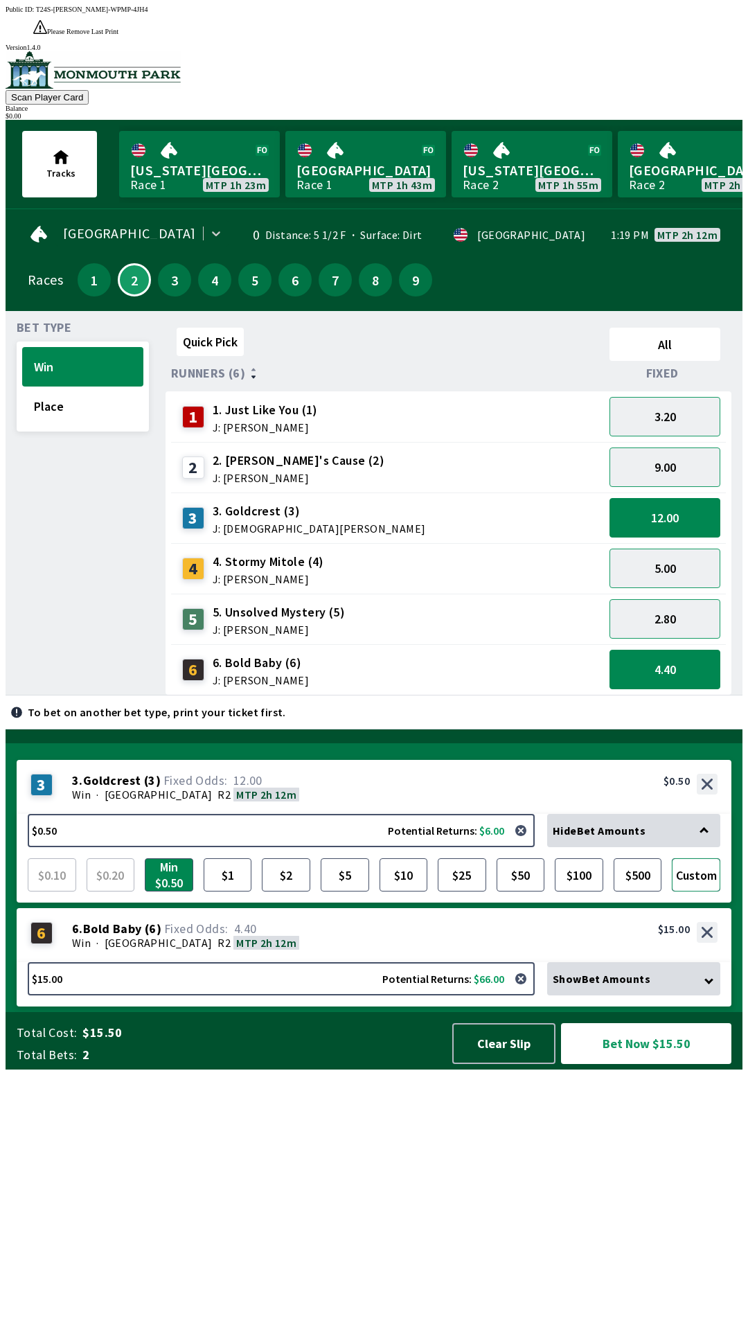
click at [699, 891] on button "Custom" at bounding box center [696, 874] width 48 height 33
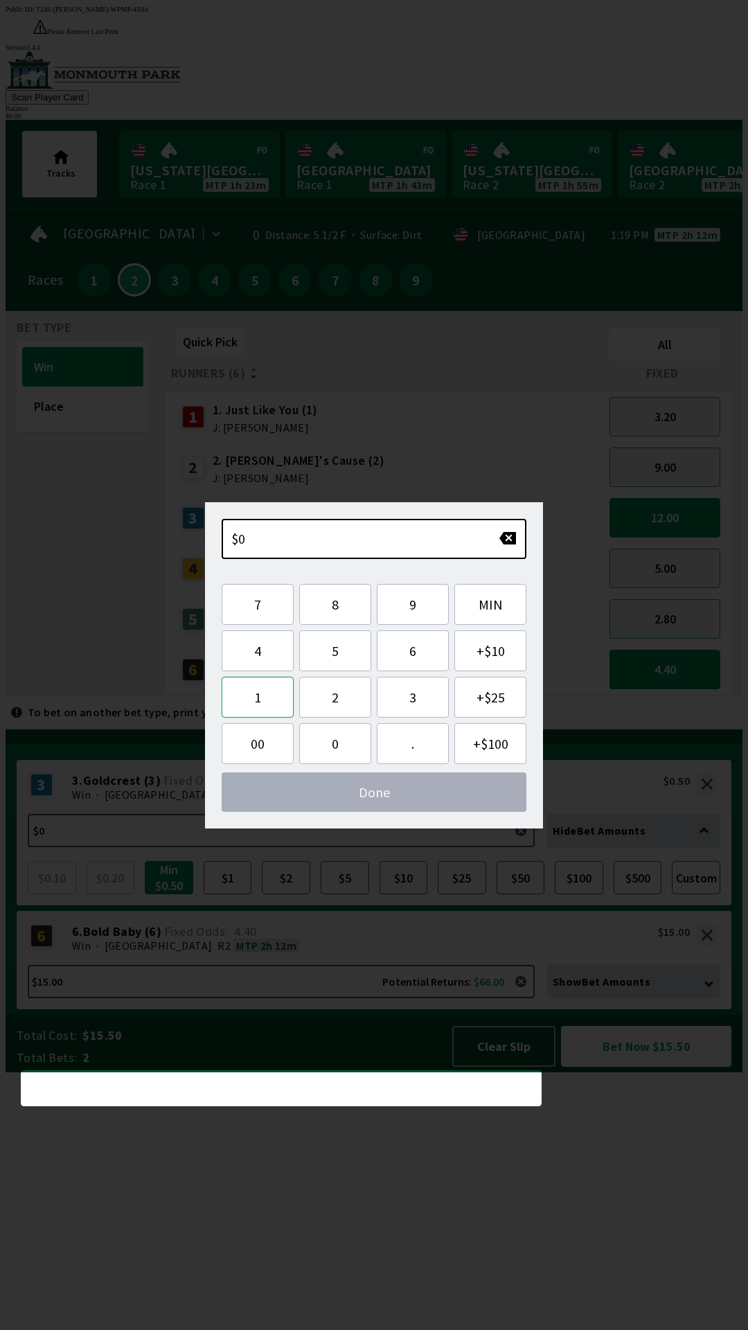
click at [260, 703] on button "1" at bounding box center [258, 697] width 72 height 41
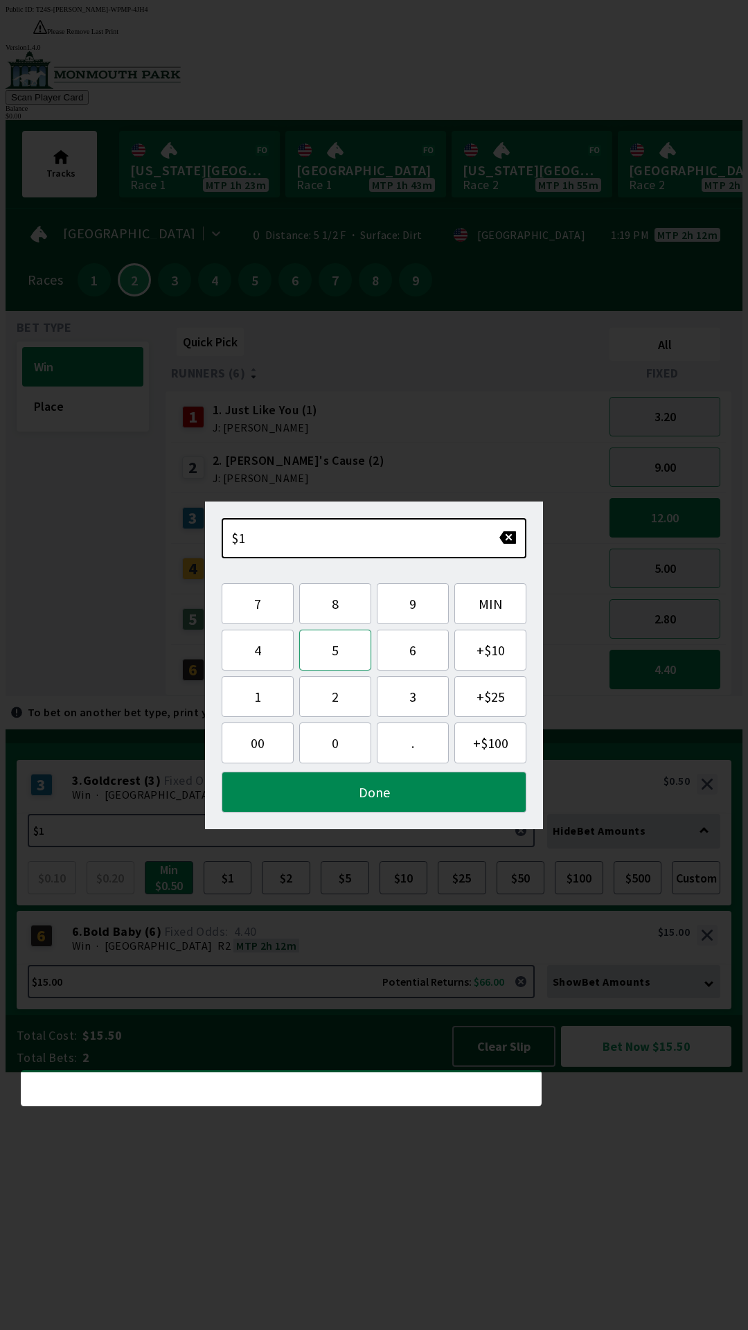
click at [326, 656] on button "5" at bounding box center [335, 650] width 72 height 41
click at [413, 795] on button "Done" at bounding box center [374, 792] width 305 height 41
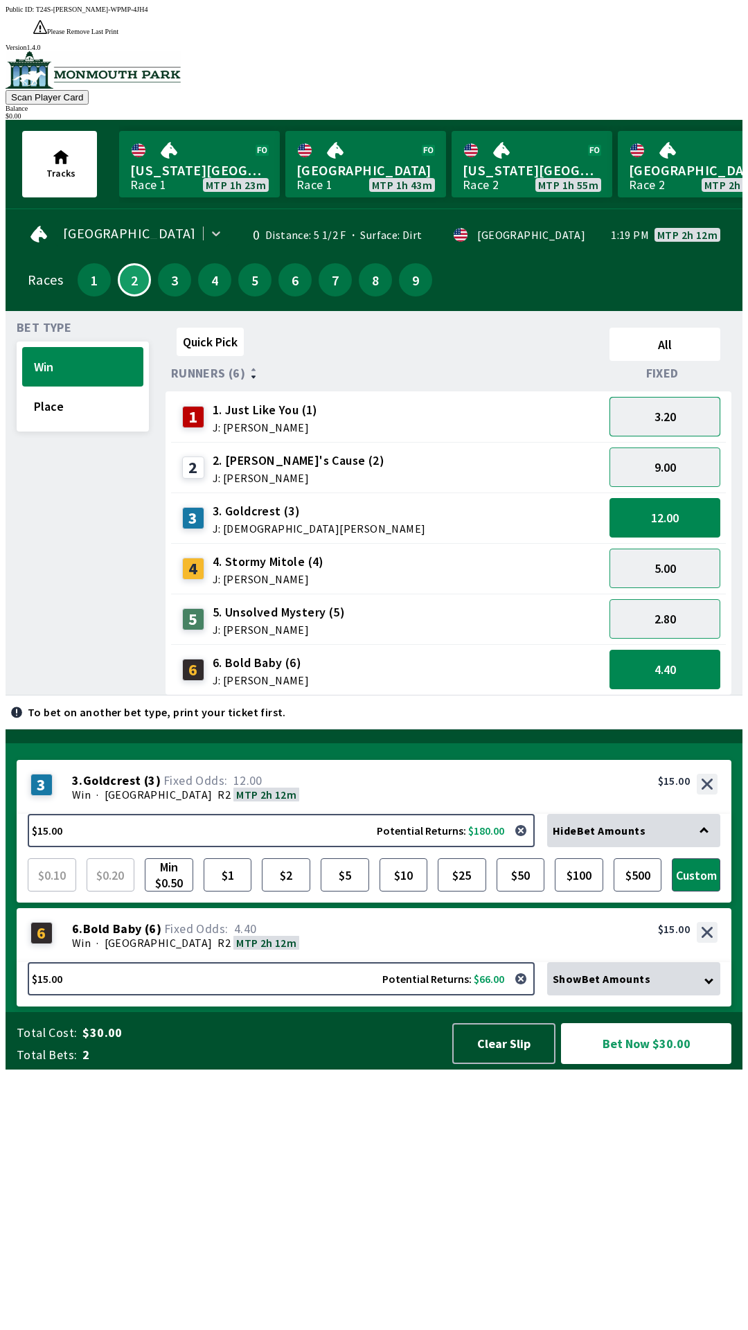
click at [666, 397] on button "3.20" at bounding box center [664, 416] width 111 height 39
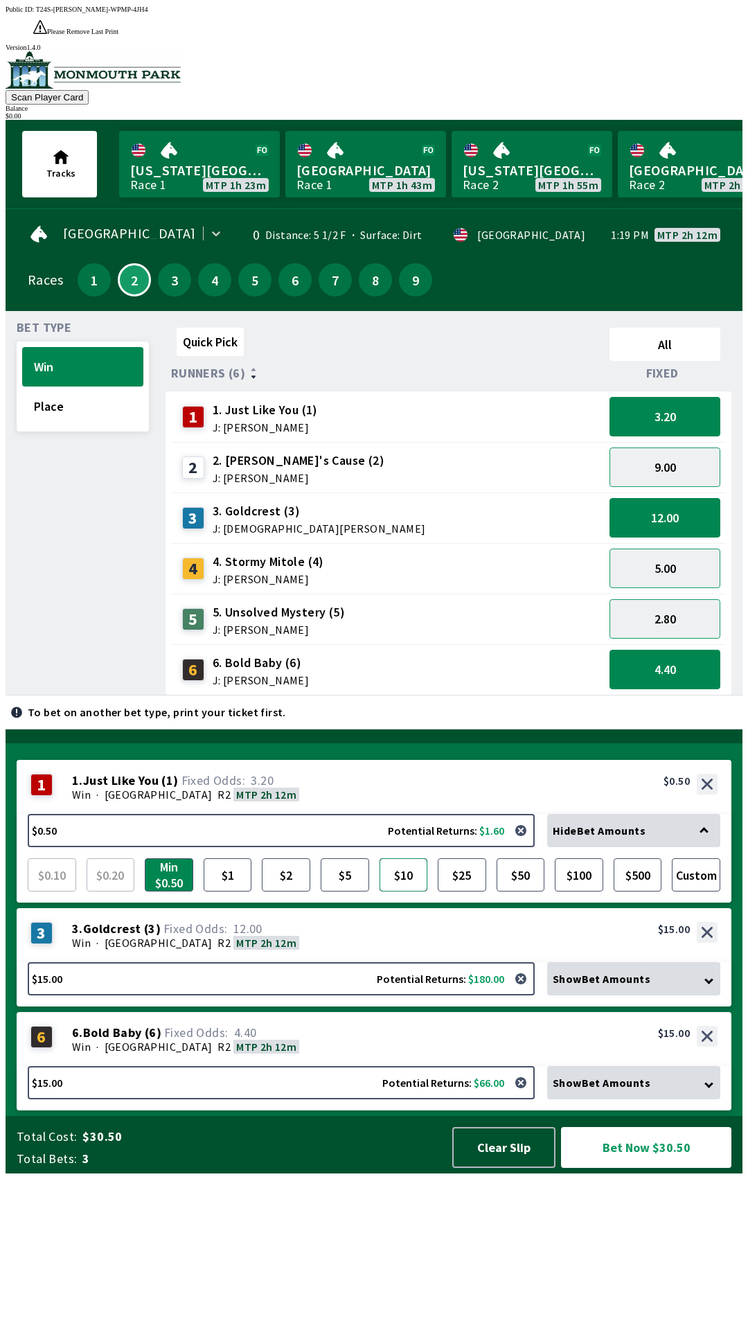
click at [408, 891] on button "$10" at bounding box center [404, 874] width 48 height 33
click at [669, 448] on button "9.00" at bounding box center [664, 466] width 111 height 39
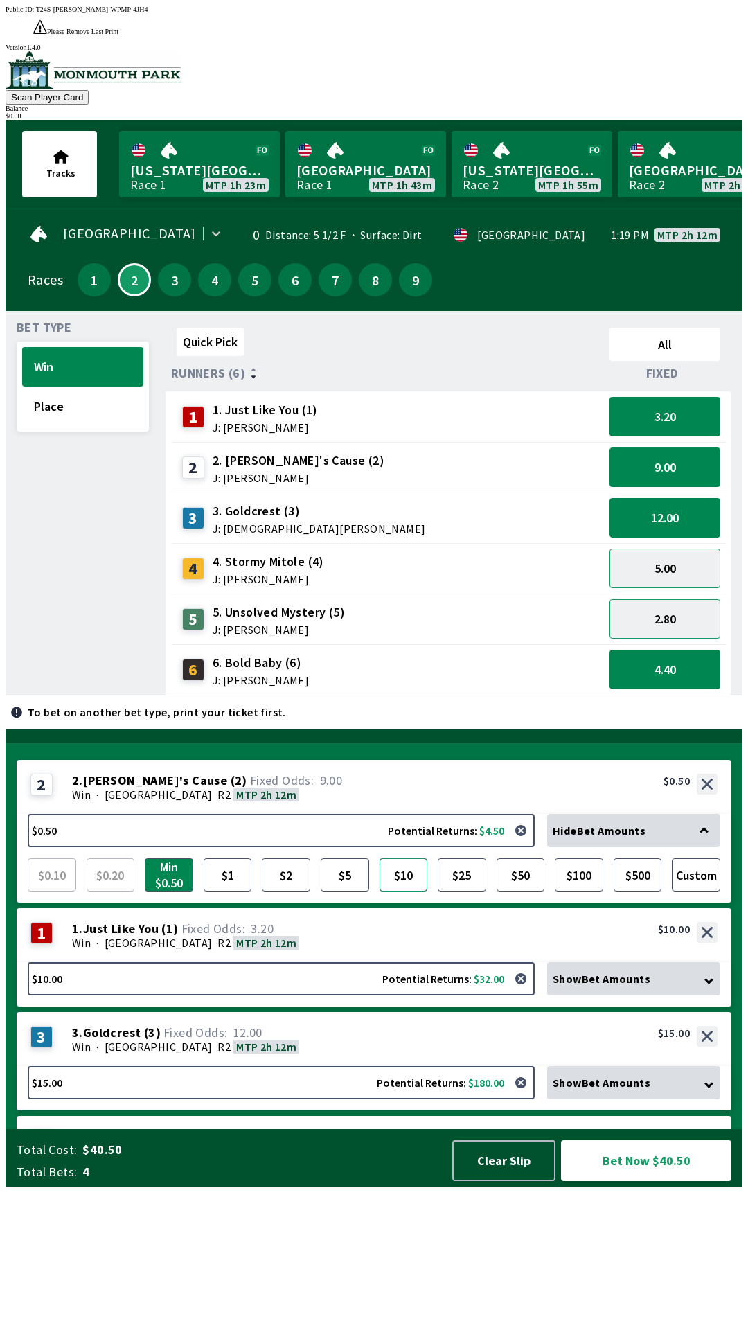
click at [413, 891] on button "$10" at bounding box center [404, 874] width 48 height 33
click at [665, 549] on button "5.00" at bounding box center [664, 568] width 111 height 39
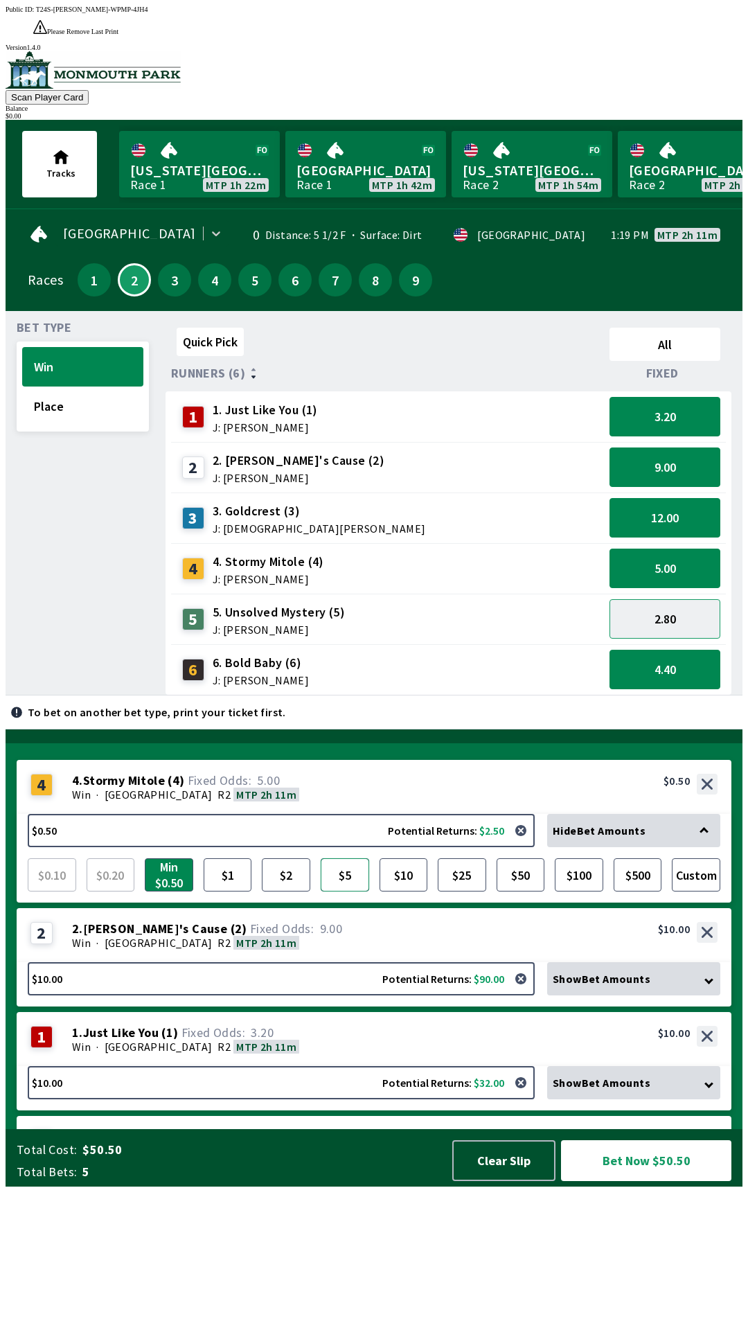
click at [353, 891] on button "$5" at bounding box center [345, 874] width 48 height 33
click at [408, 891] on button "$10" at bounding box center [404, 874] width 48 height 33
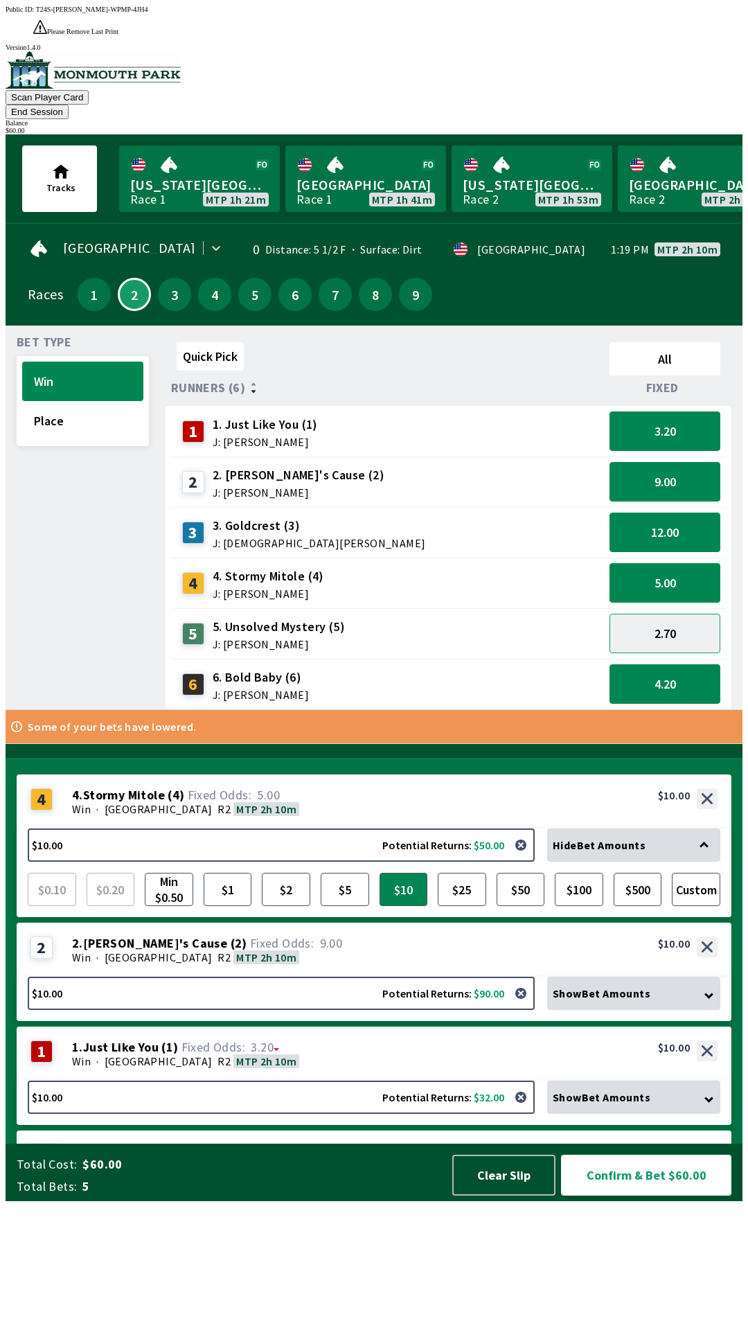
click at [660, 1195] on button "Confirm & Bet $60.00" at bounding box center [646, 1174] width 170 height 41
